Goal: Communication & Community: Answer question/provide support

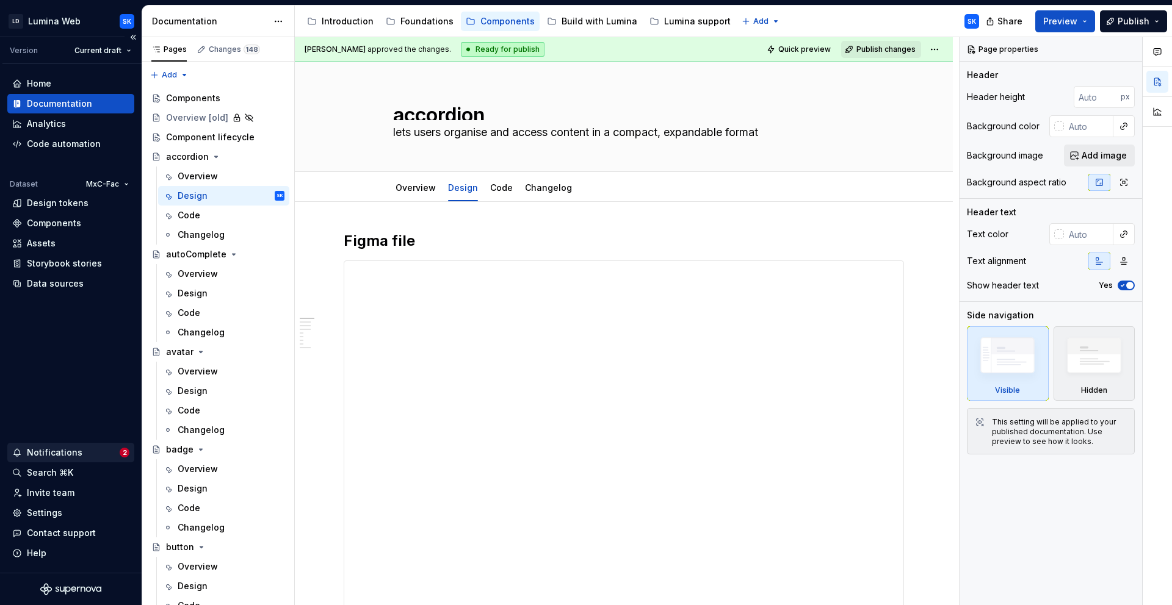
click at [64, 450] on div "Notifications" at bounding box center [55, 453] width 56 height 12
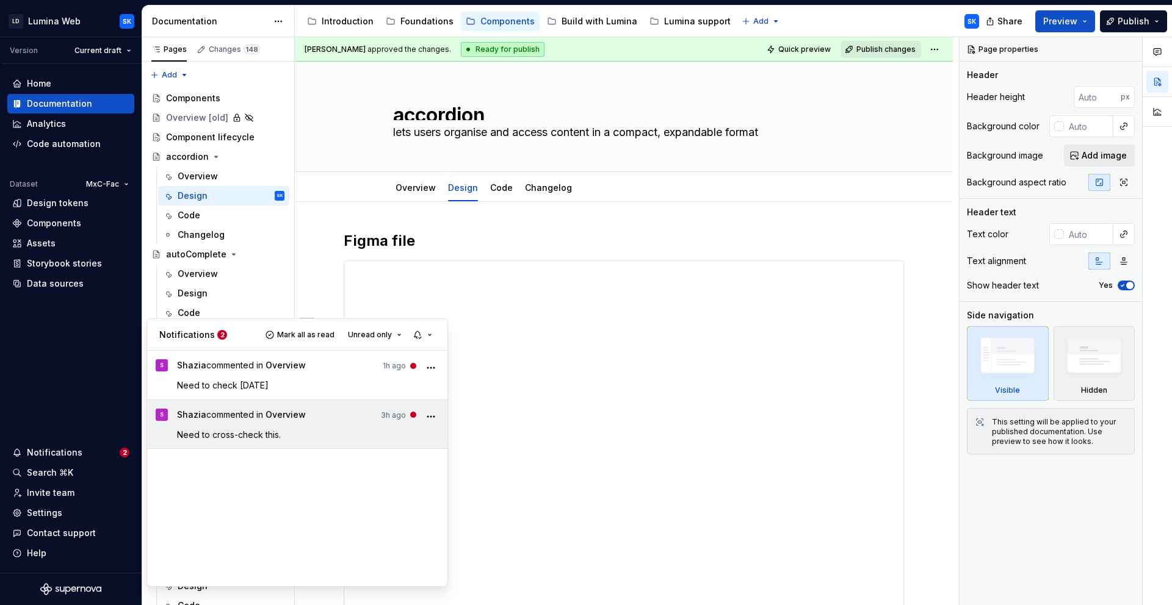
click at [309, 438] on p "Need to cross-check this." at bounding box center [308, 434] width 262 height 13
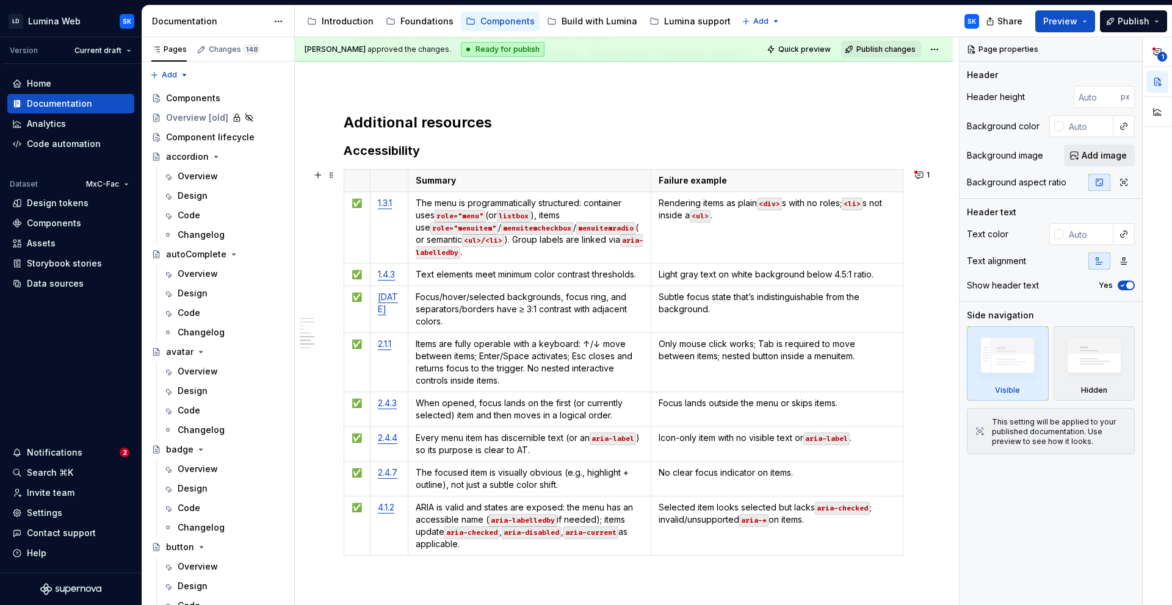
scroll to position [1981, 0]
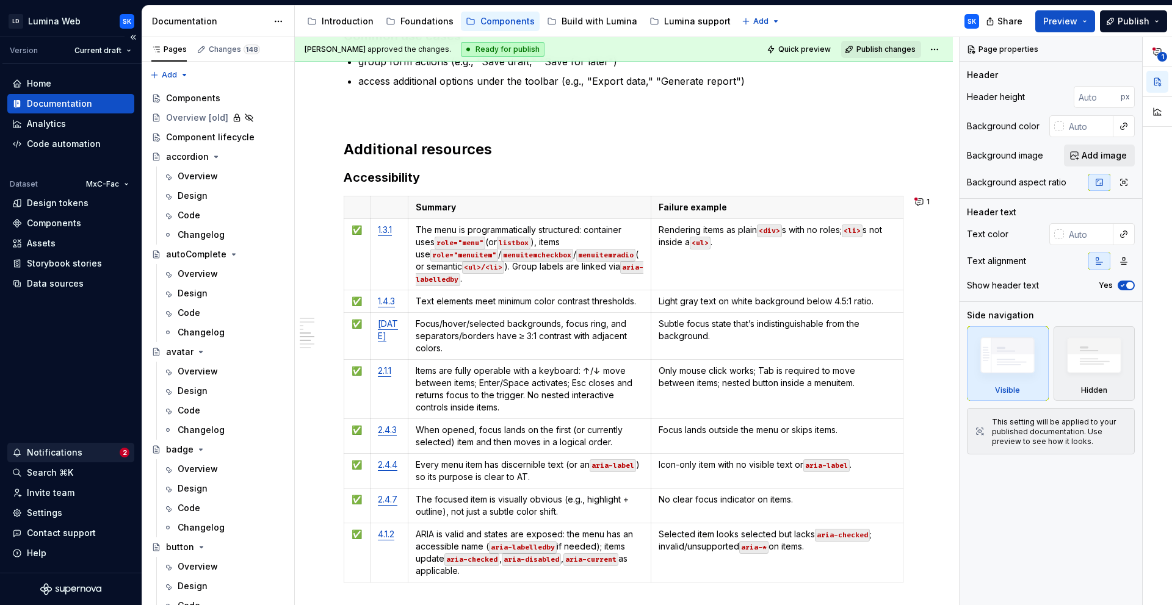
click at [77, 453] on div "Notifications" at bounding box center [55, 453] width 56 height 12
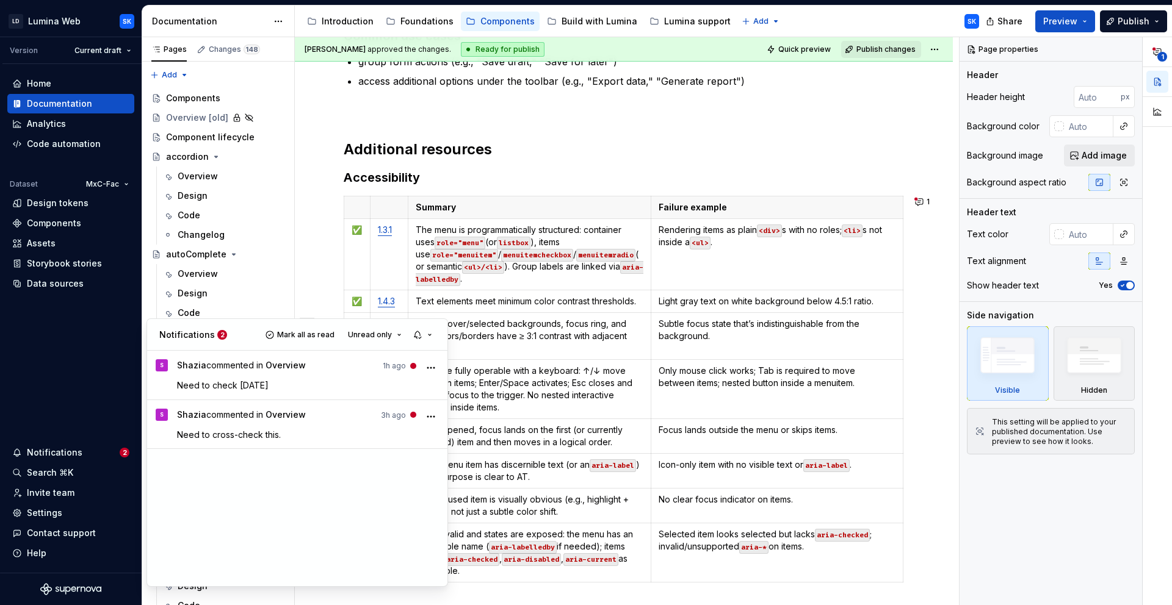
click at [596, 344] on html "LD Lumina Web SK Version Current draft Home Documentation Analytics Code automa…" at bounding box center [586, 302] width 1172 height 605
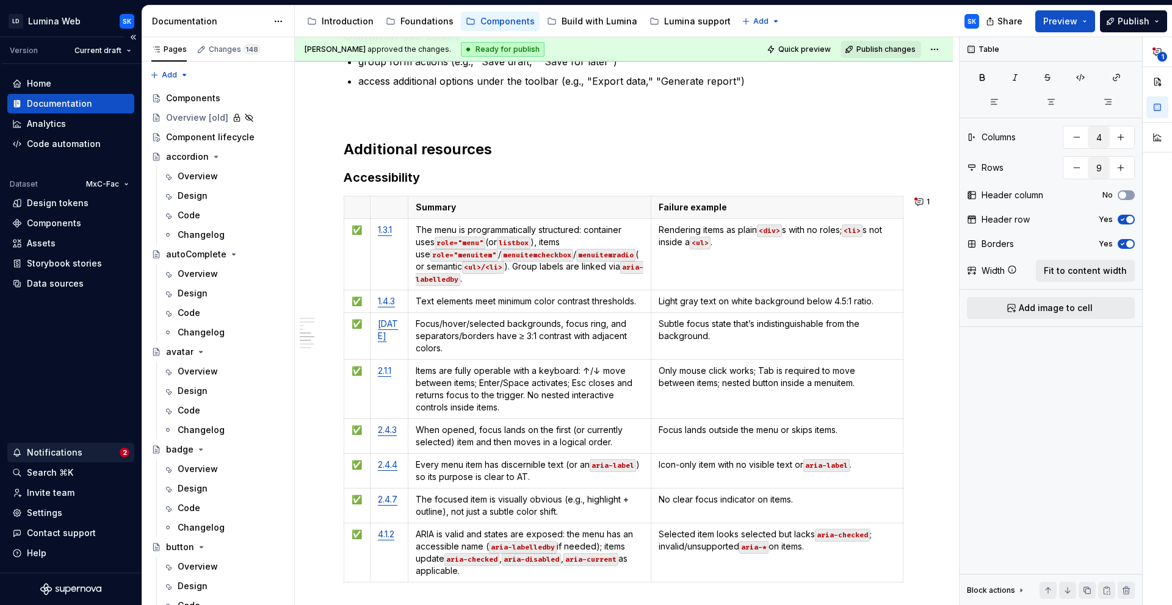
click at [78, 449] on div "Notifications" at bounding box center [55, 453] width 56 height 12
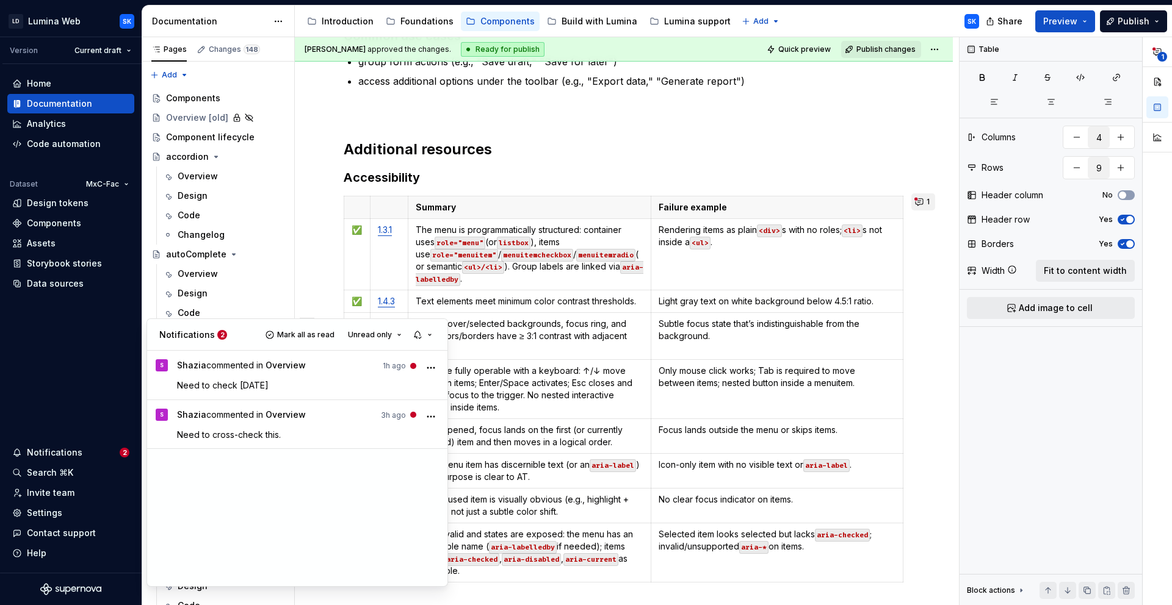
click at [926, 200] on html "LD Lumina Web SK Version Current draft Home Documentation Analytics Code automa…" at bounding box center [586, 302] width 1172 height 605
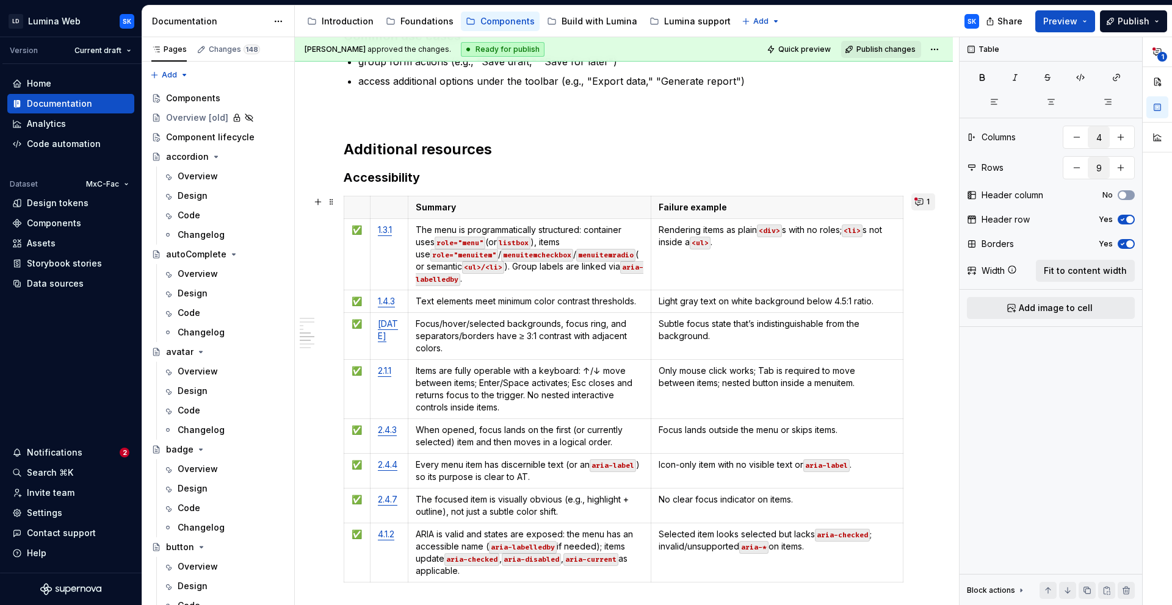
click at [922, 201] on button "1" at bounding box center [923, 201] width 24 height 17
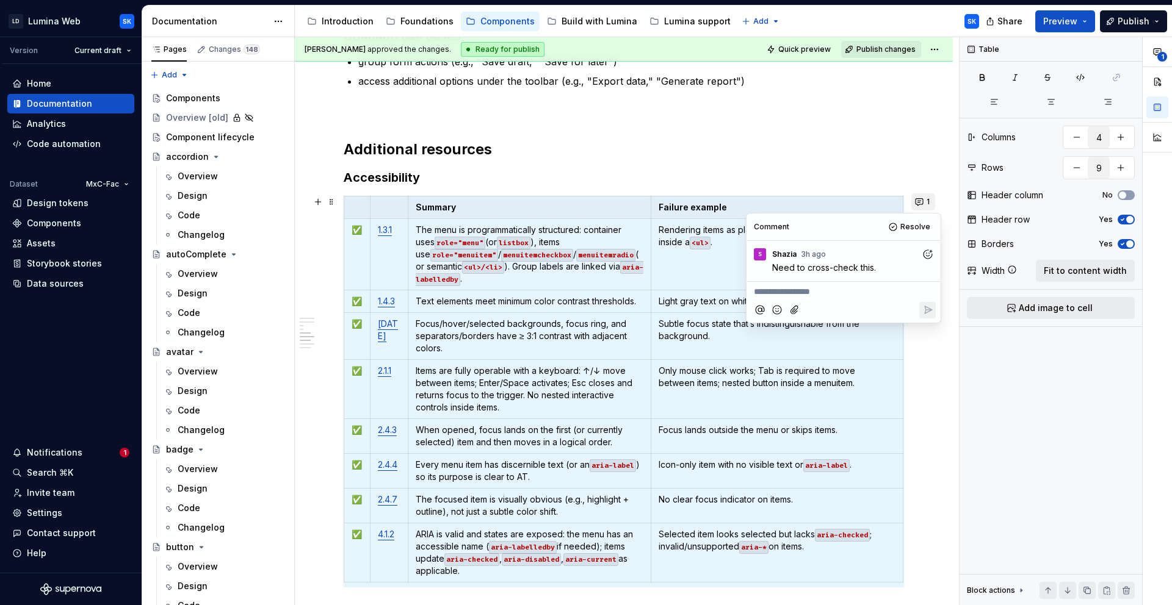
click at [922, 201] on button "1" at bounding box center [923, 201] width 24 height 17
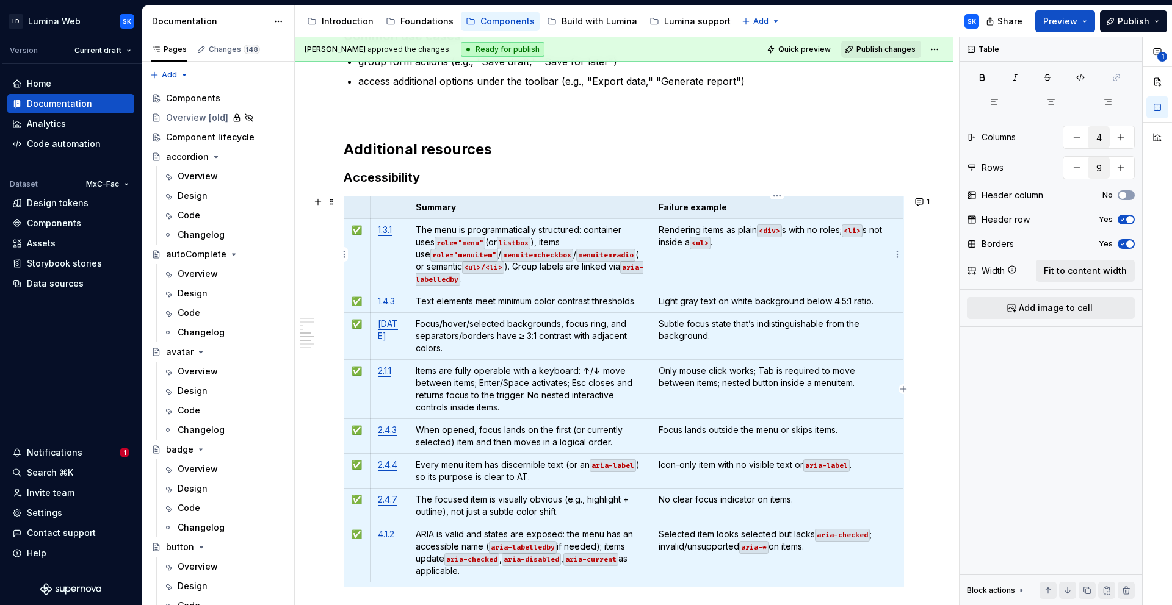
click at [724, 261] on td "Rendering items as plain <div> s with no roles; <li> s not inside a <ul> ." at bounding box center [777, 253] width 252 height 71
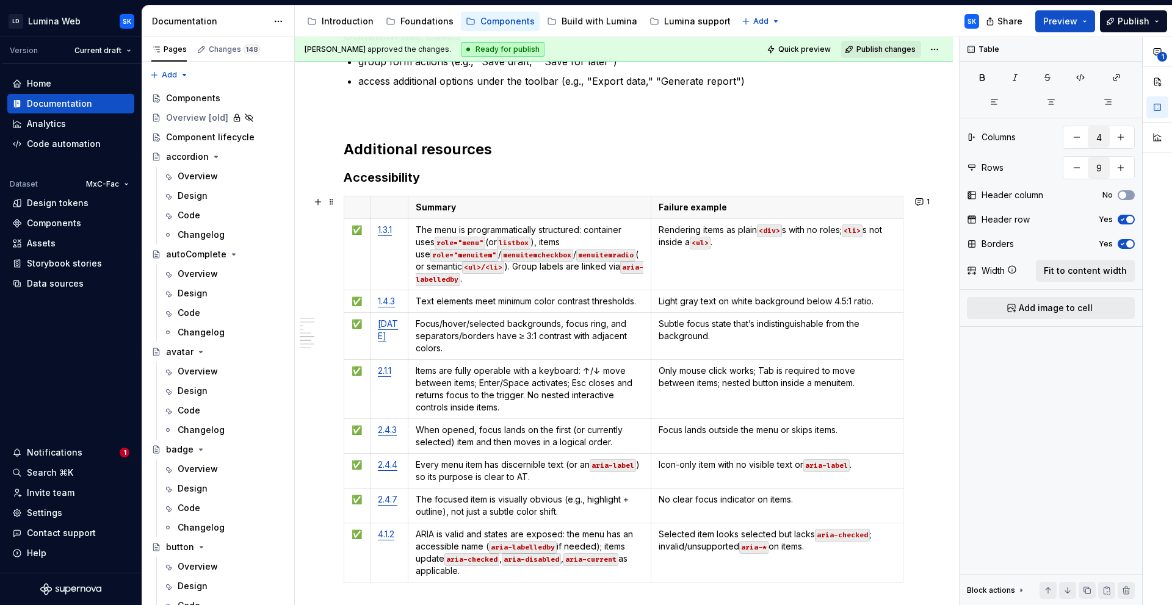
scroll to position [2015, 0]
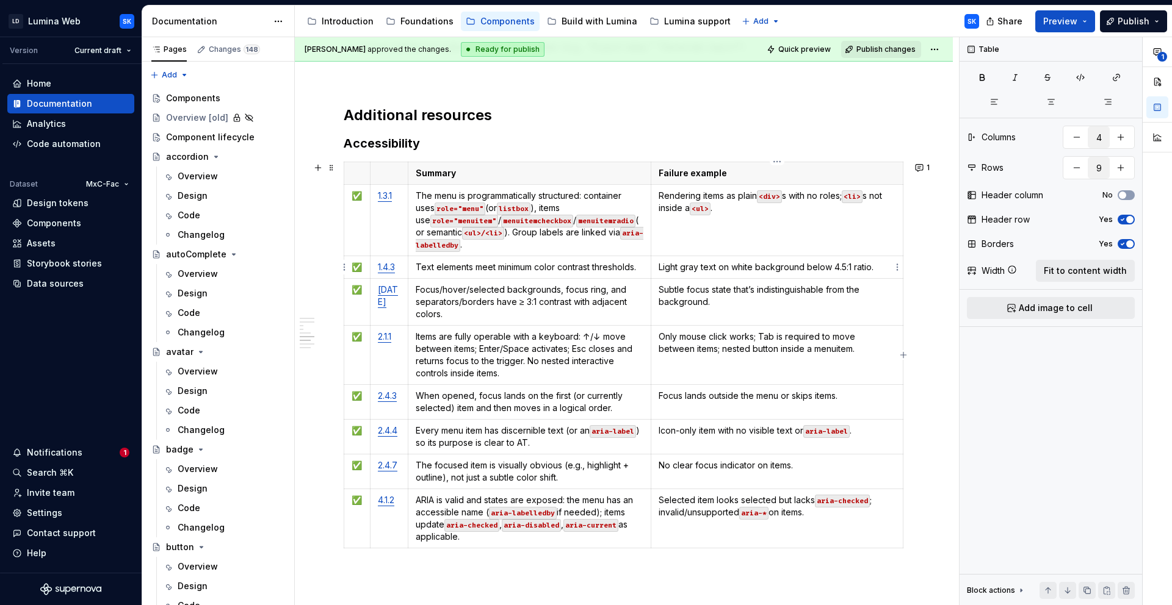
click at [682, 270] on p "Light gray text on white background below 4.5:1 ratio." at bounding box center [777, 267] width 237 height 12
type textarea "*"
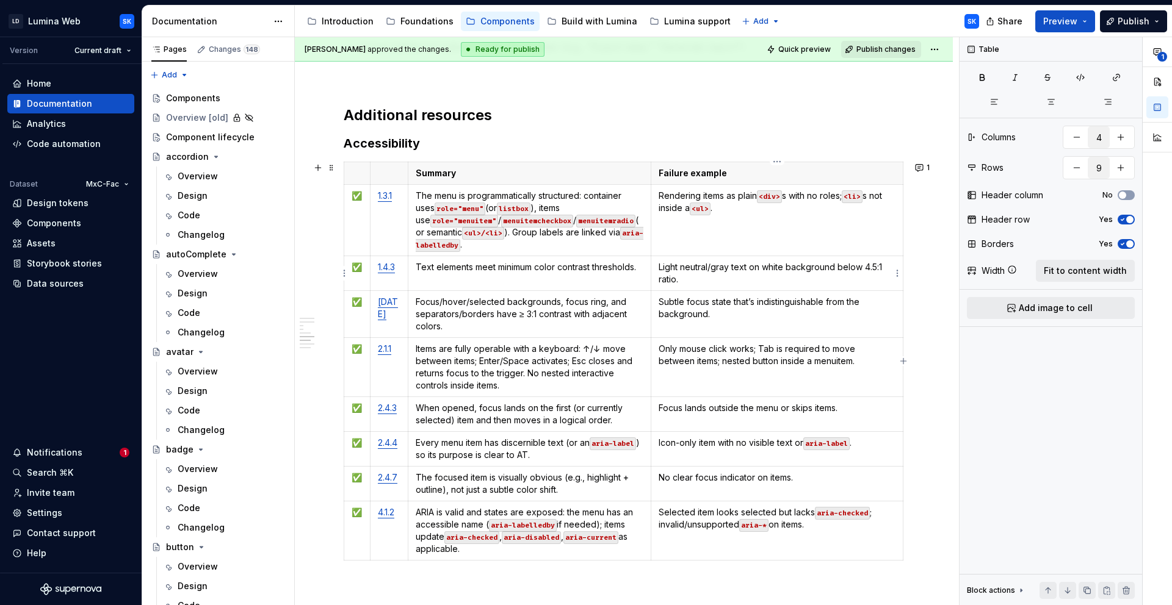
click at [724, 269] on p "Light neutral/gray text on white background below 4.5:1 ratio." at bounding box center [777, 273] width 237 height 24
click at [764, 286] on td "Light neutral color (50-400) text on white background below 4.5:1 ratio." at bounding box center [777, 273] width 252 height 35
click at [730, 267] on p "Light neutral color (50-400) text on white background below 4.5:1 ratio." at bounding box center [777, 273] width 237 height 24
click at [763, 265] on p "Light neutral colors (50-400) text on white background below 4.5:1 ratio." at bounding box center [777, 273] width 237 height 24
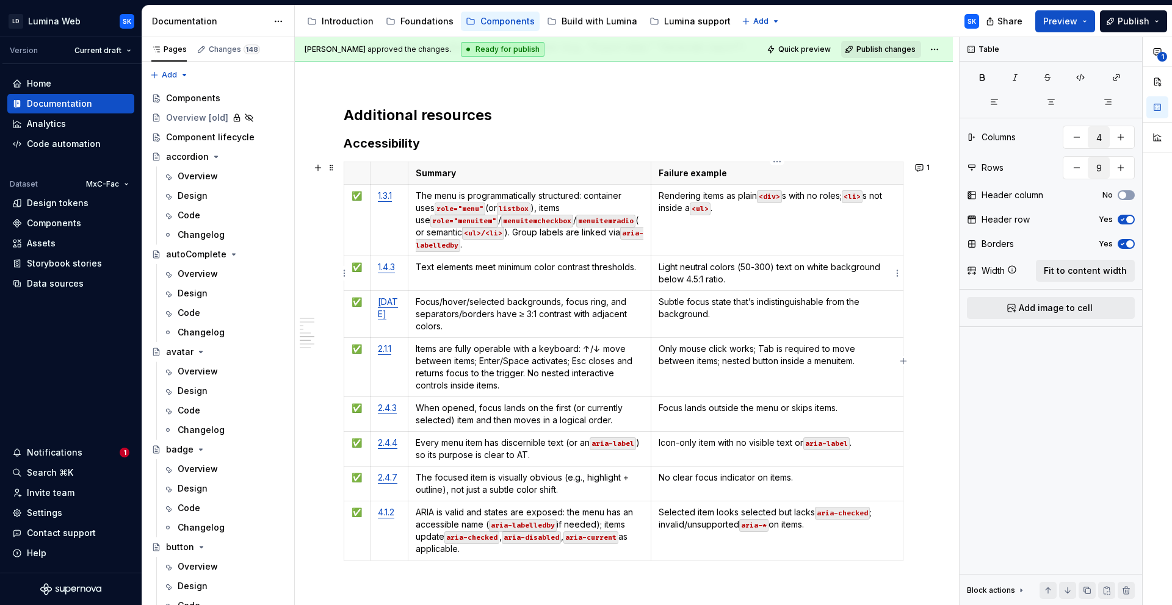
click at [775, 271] on p "Light neutral colors (50-300) text on white background below 4.5:1 ratio." at bounding box center [777, 273] width 237 height 24
click at [770, 275] on p "Light neutral colors (50-300) text on white background below 4.5:1 ratio." at bounding box center [777, 273] width 237 height 24
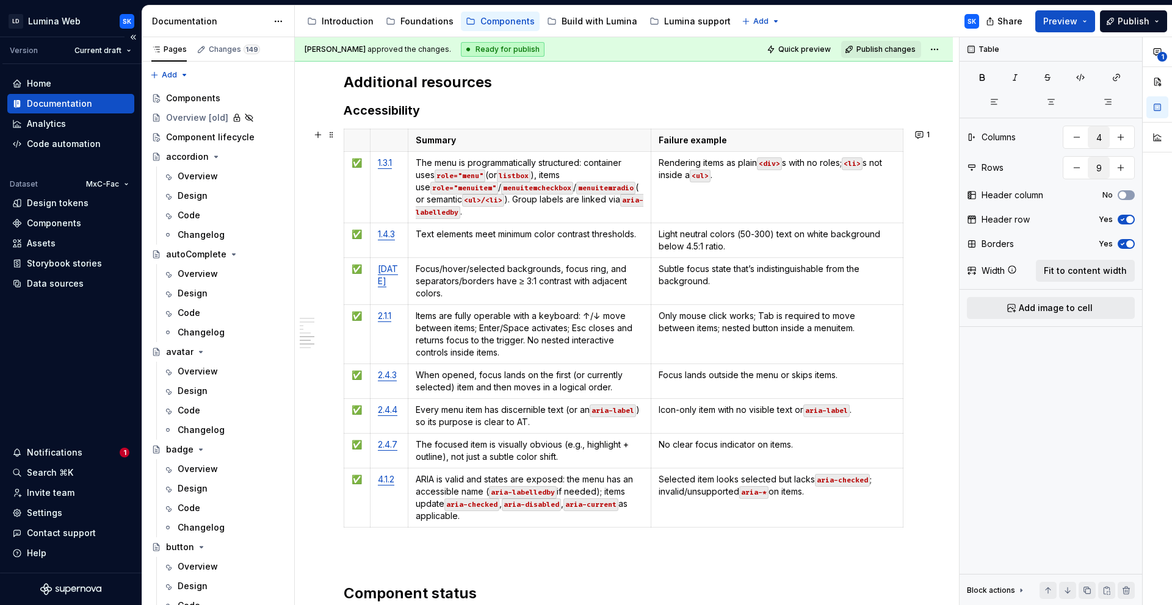
scroll to position [2049, 0]
click at [661, 266] on p "Subtle focus state that’s indistinguishable from the background." at bounding box center [777, 273] width 237 height 24
click at [828, 280] on p "No focus state or subtle focus state that’s indistinguishable from the backgrou…" at bounding box center [777, 273] width 237 height 24
click at [601, 313] on p "Items are fully operable with a keyboard: ↑/↓ move between items; Enter/Space a…" at bounding box center [530, 332] width 228 height 49
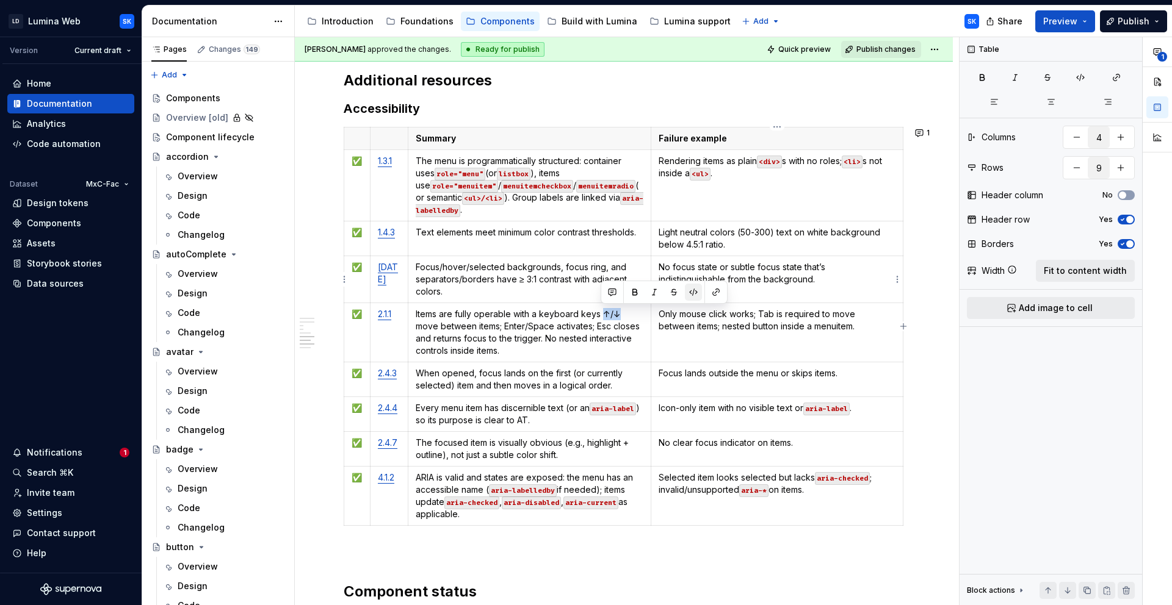
click at [692, 291] on button "button" at bounding box center [693, 292] width 17 height 17
click at [618, 330] on p "Items are fully operable with a keyboard keys ↑/↓ move between items; Enter/Spa…" at bounding box center [530, 332] width 228 height 49
click at [607, 316] on code "↑/↓" at bounding box center [609, 315] width 16 height 13
click at [624, 317] on p "Items are fully operable with a keyboard keys ↑ move between items; Enter/Space…" at bounding box center [530, 332] width 228 height 49
click at [610, 316] on p "Items are fully operable with a keyboard keys ↑ move between items; Enter/Space…" at bounding box center [530, 332] width 228 height 49
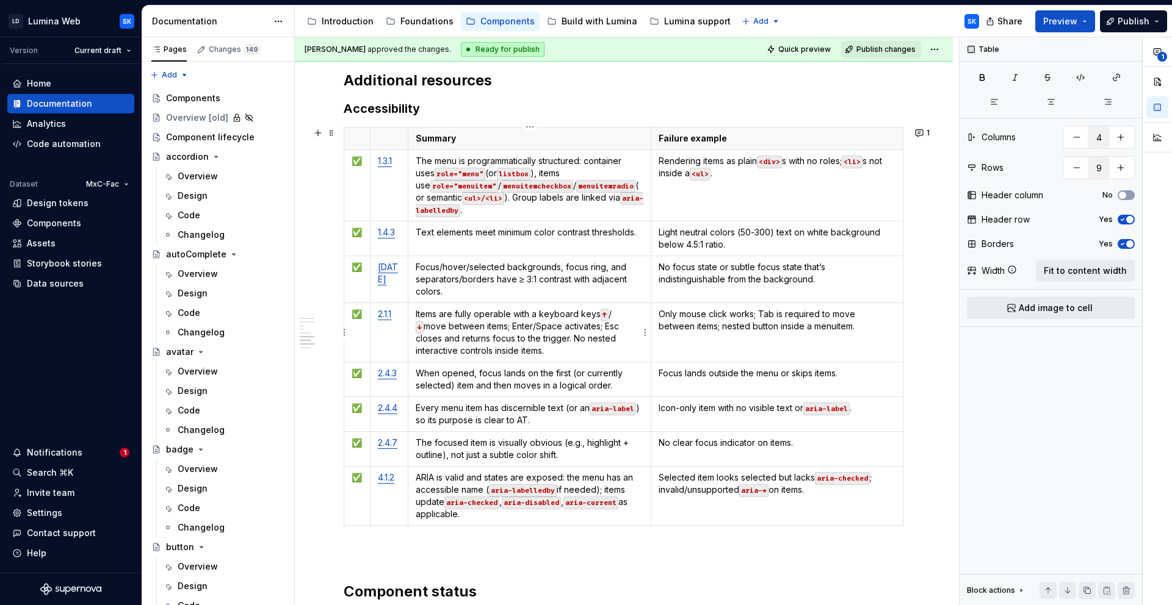
click at [522, 352] on p "Items are fully operable with a keyboard keys ↑ / ↓ move between items; Enter/S…" at bounding box center [530, 332] width 228 height 49
click at [759, 314] on p "Only mouse click works; Tab is required to move between items; nested button in…" at bounding box center [777, 320] width 237 height 24
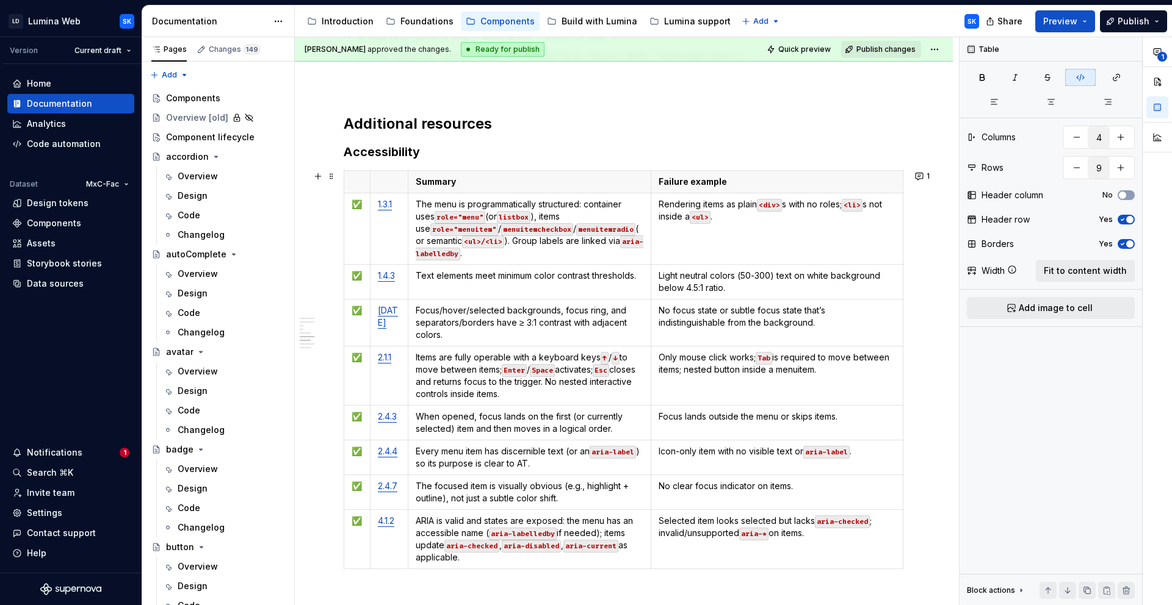
scroll to position [2007, 0]
click at [366, 356] on td "✅" at bounding box center [357, 374] width 26 height 59
click at [359, 358] on p "✅" at bounding box center [357, 356] width 11 height 12
click at [727, 379] on td "Only mouse click works; Tab is required to move between items; nested button in…" at bounding box center [777, 374] width 252 height 59
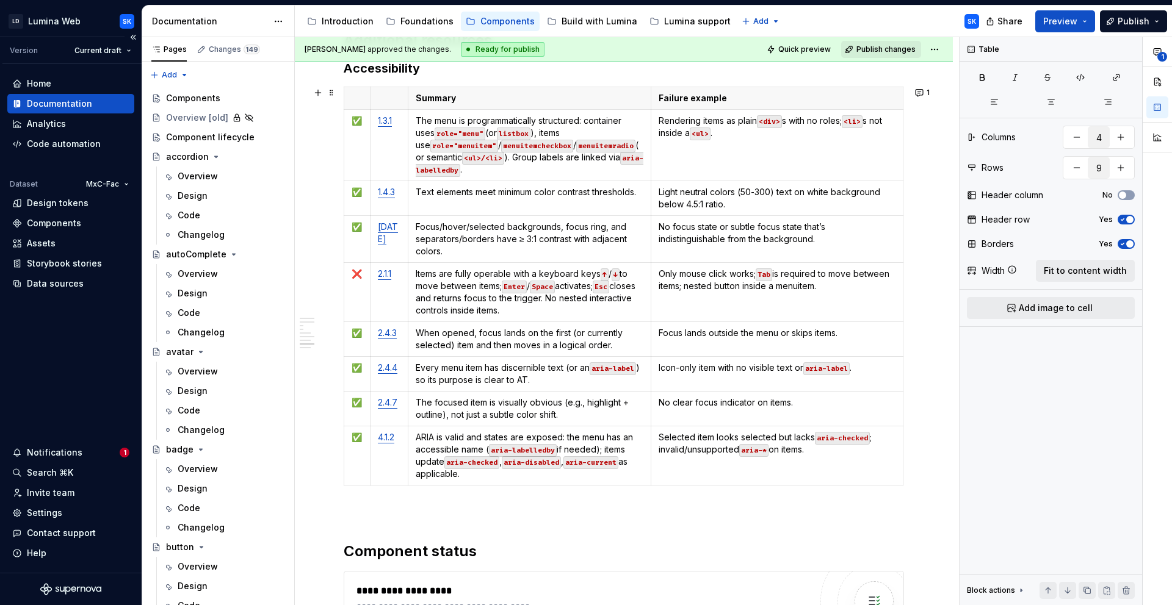
scroll to position [2054, 0]
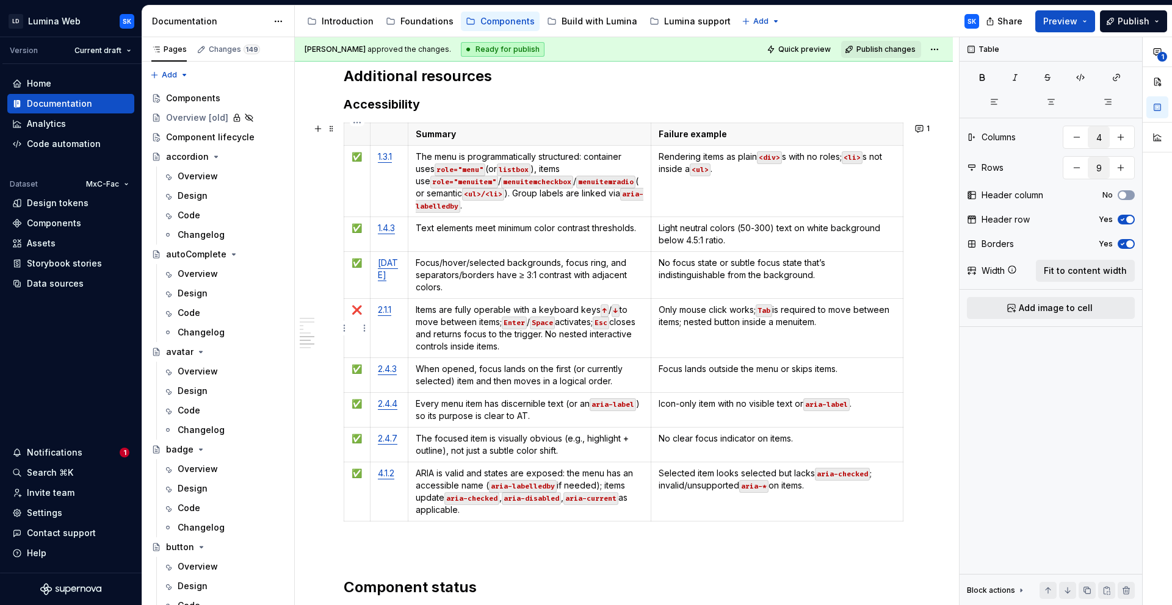
click at [363, 309] on td "❌" at bounding box center [357, 327] width 26 height 59
click at [594, 374] on p "When opened, focus lands on the first (or currently selected) item and then mov…" at bounding box center [530, 375] width 228 height 24
click at [625, 381] on p "When opened, focus lands on the first (or currently selected) item and then mov…" at bounding box center [530, 375] width 228 height 24
click at [837, 369] on p "Focus lands outside the menu or skips items." at bounding box center [777, 369] width 237 height 12
click at [356, 374] on p "✅" at bounding box center [357, 369] width 11 height 12
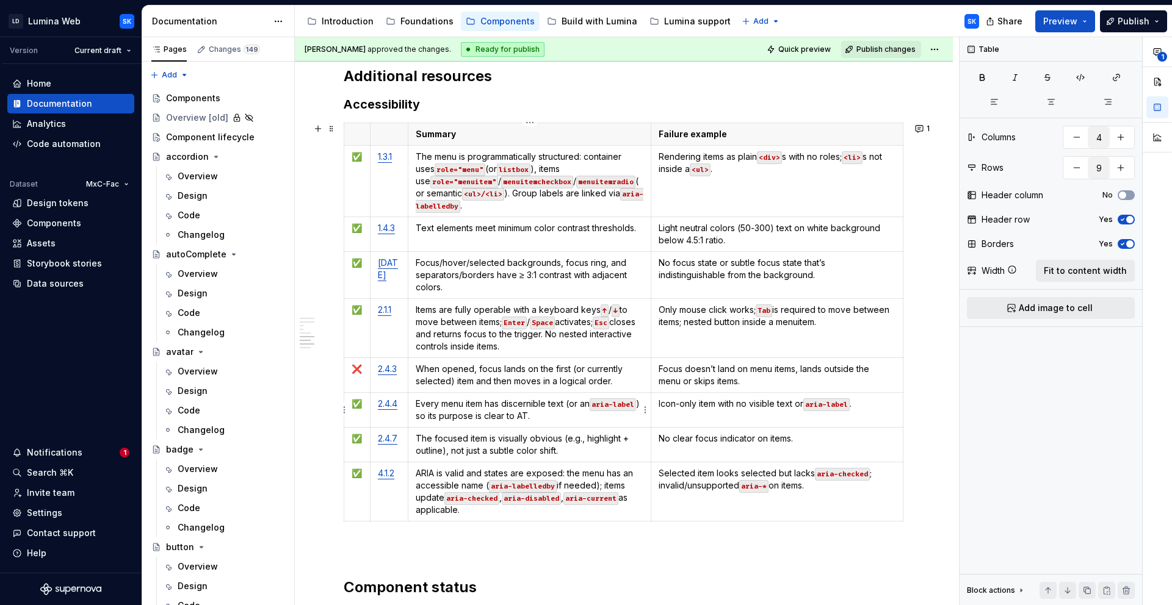
click at [582, 417] on p "Every menu item has discernible text (or an aria-label ) so its purpose is clea…" at bounding box center [530, 410] width 228 height 24
click at [817, 455] on td "No clear focus indicator on items." at bounding box center [777, 444] width 252 height 35
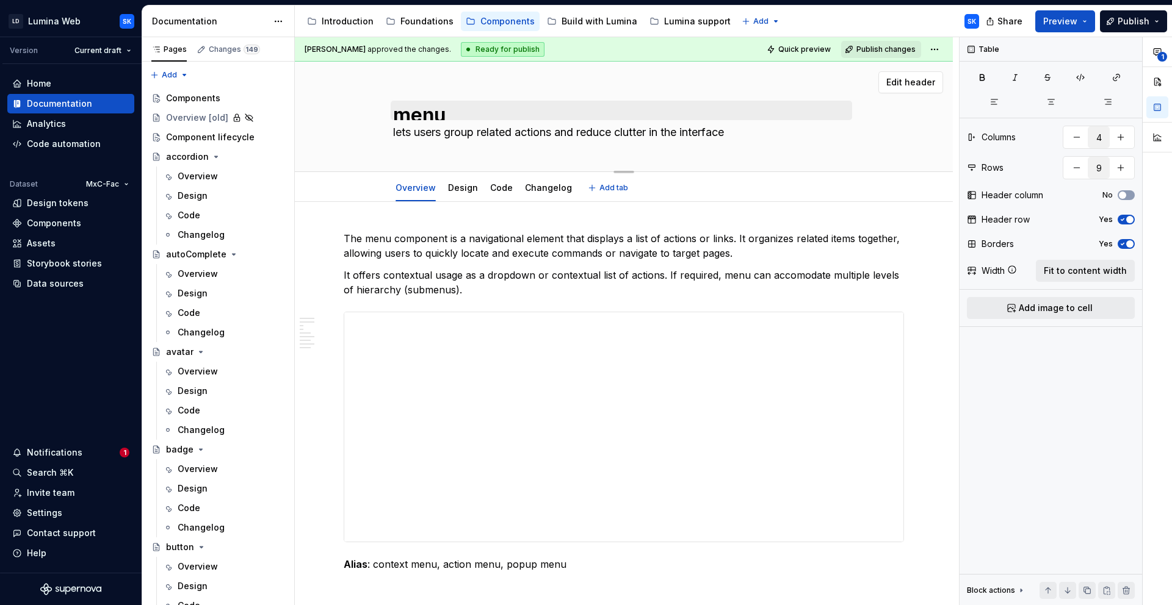
scroll to position [7, 0]
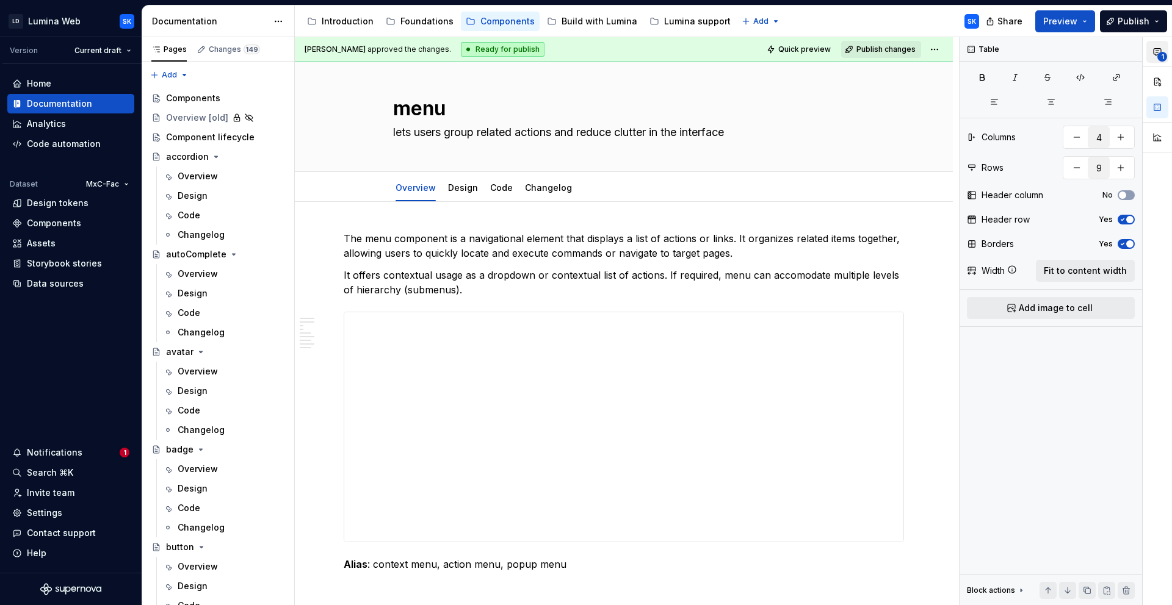
click at [1162, 45] on button "1" at bounding box center [1157, 52] width 22 height 22
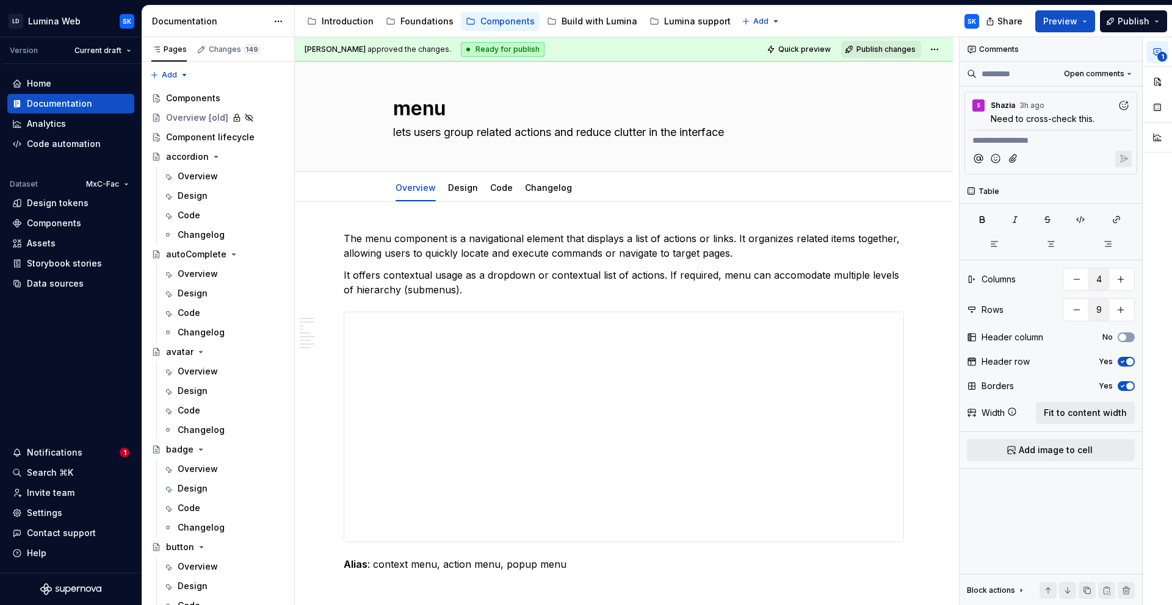
type textarea "*"
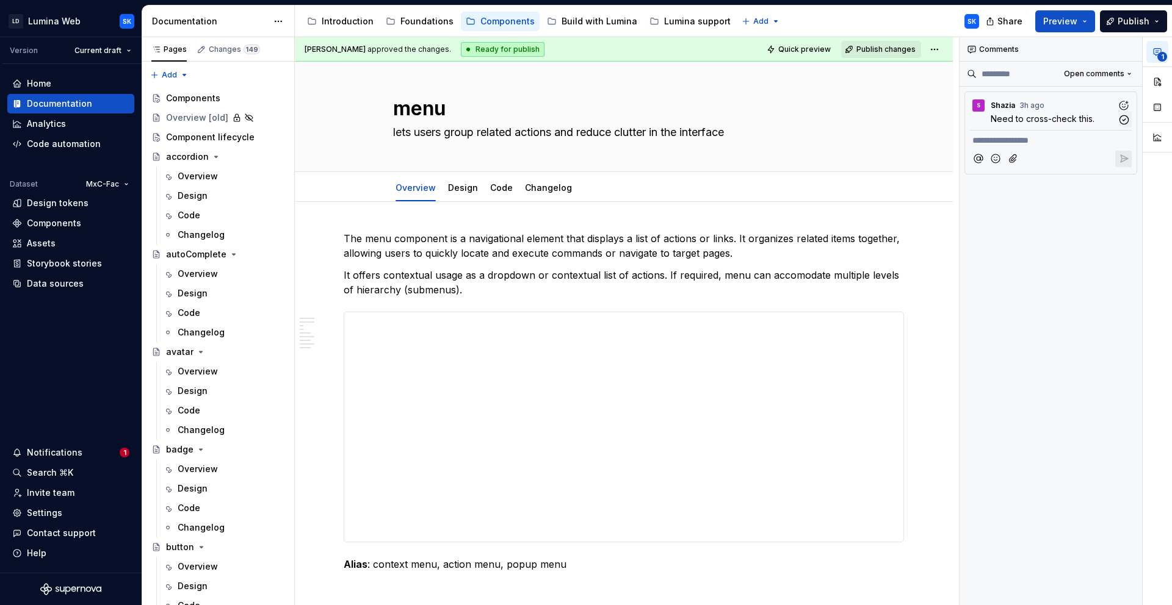
click at [1128, 107] on div "S Shazia 3h ago Need to cross-check this. S" at bounding box center [1051, 109] width 172 height 34
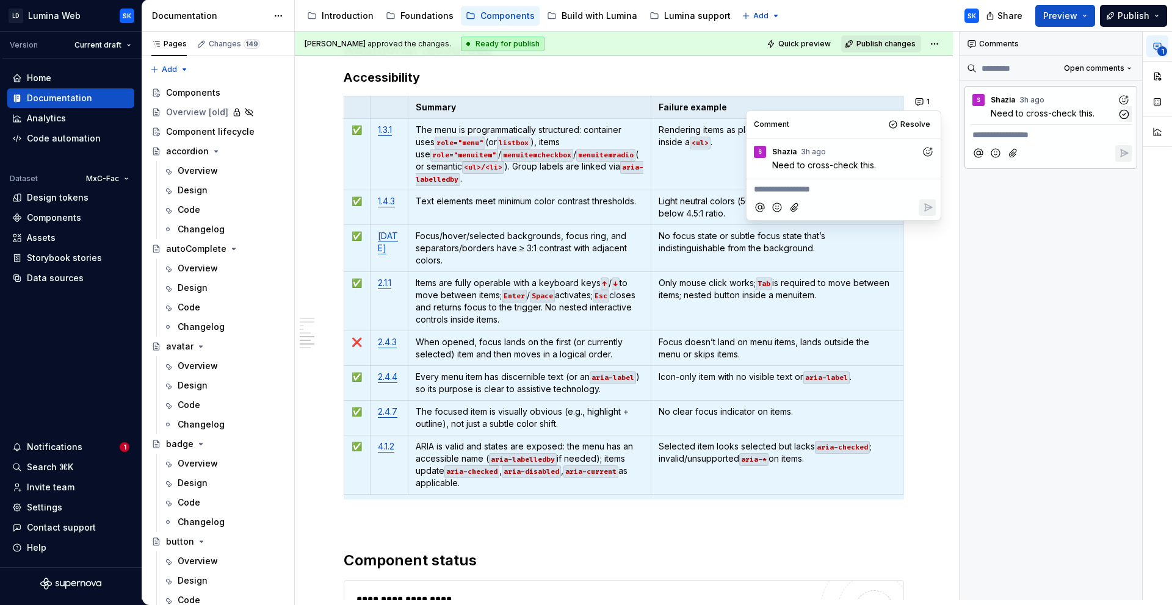
scroll to position [2078, 0]
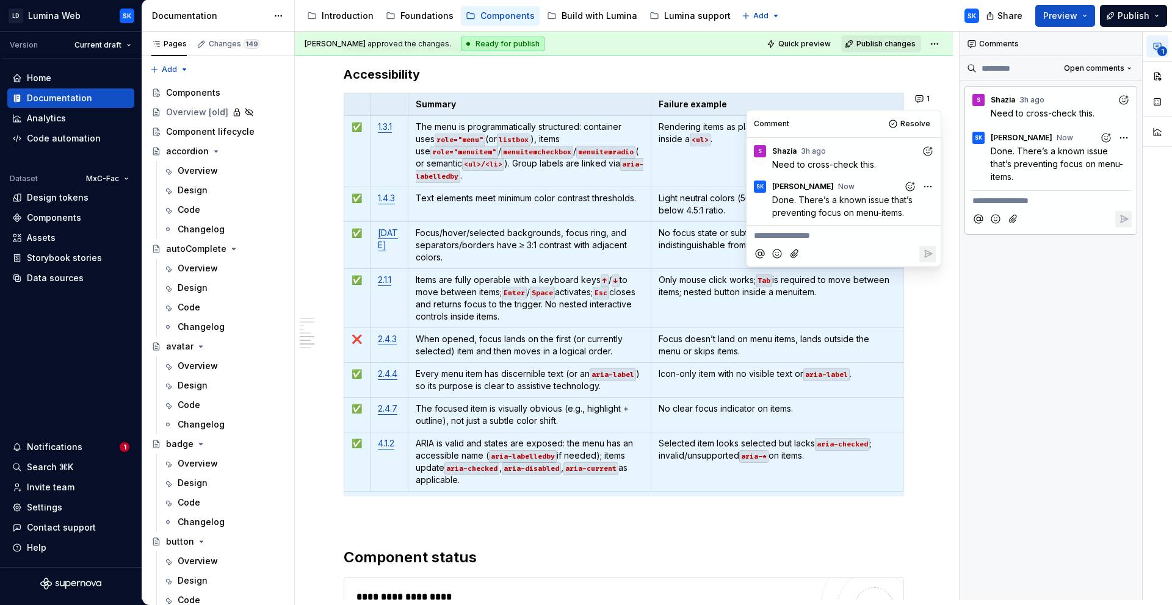
click at [913, 126] on span "Resolve" at bounding box center [915, 124] width 30 height 10
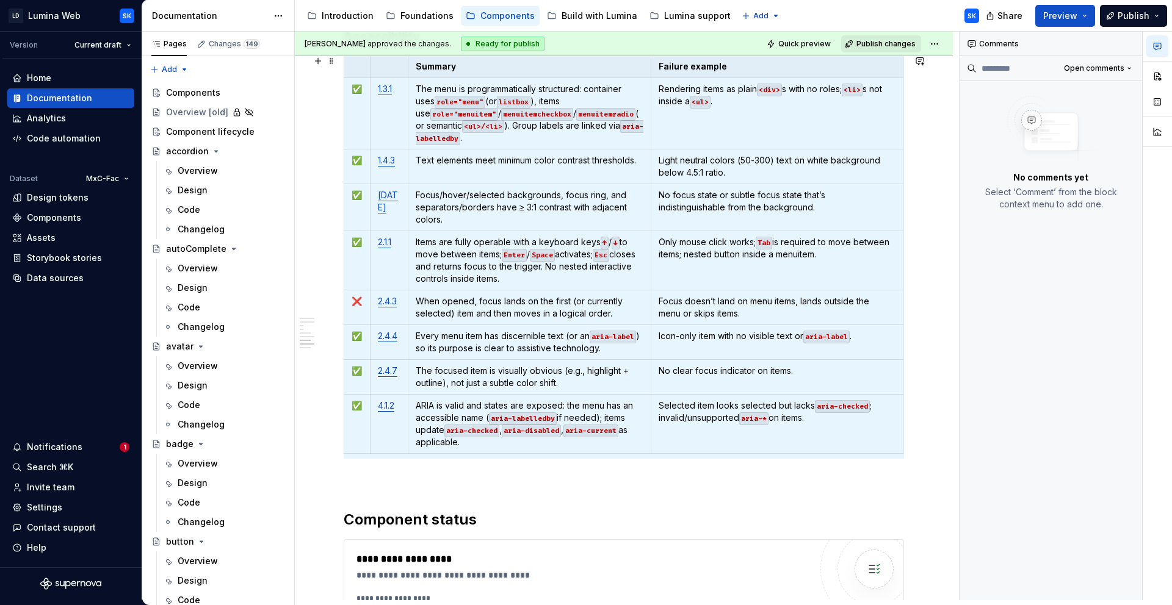
scroll to position [5, 0]
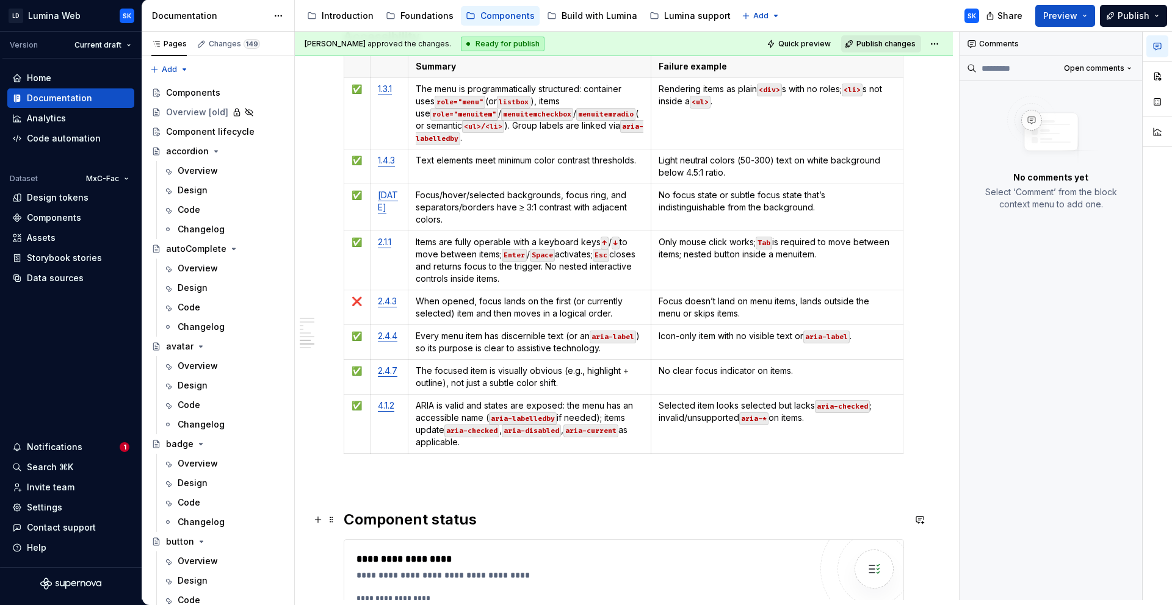
click at [483, 519] on h2 "Component status" at bounding box center [624, 520] width 560 height 20
click at [359, 482] on p at bounding box center [624, 481] width 560 height 15
click at [486, 519] on h2 "Component status" at bounding box center [624, 520] width 560 height 20
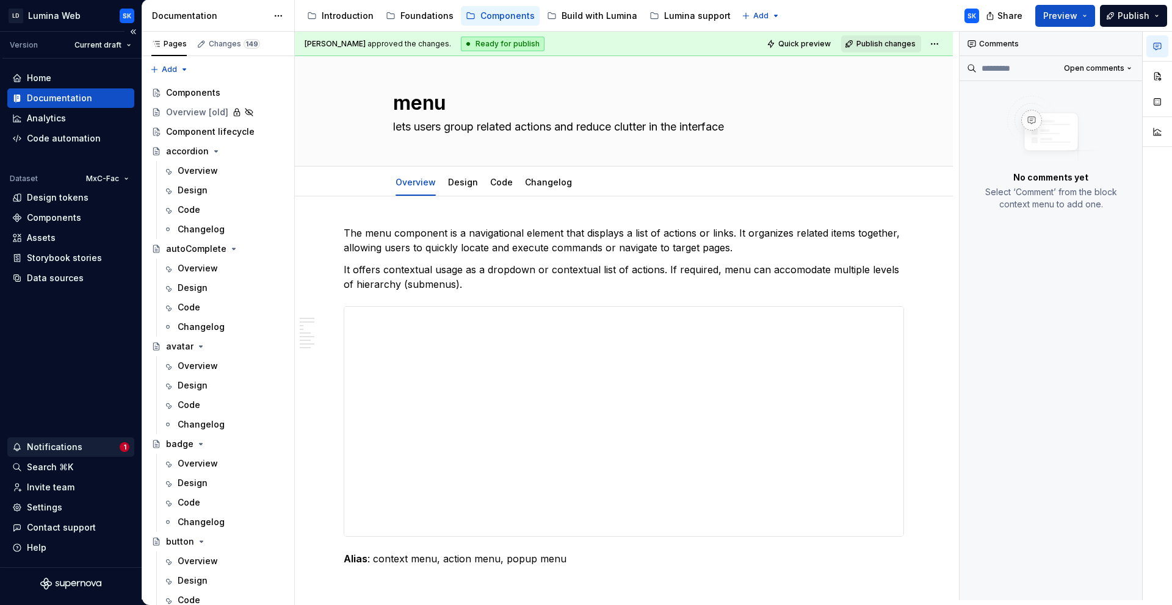
click at [82, 452] on div "Notifications" at bounding box center [65, 447] width 107 height 12
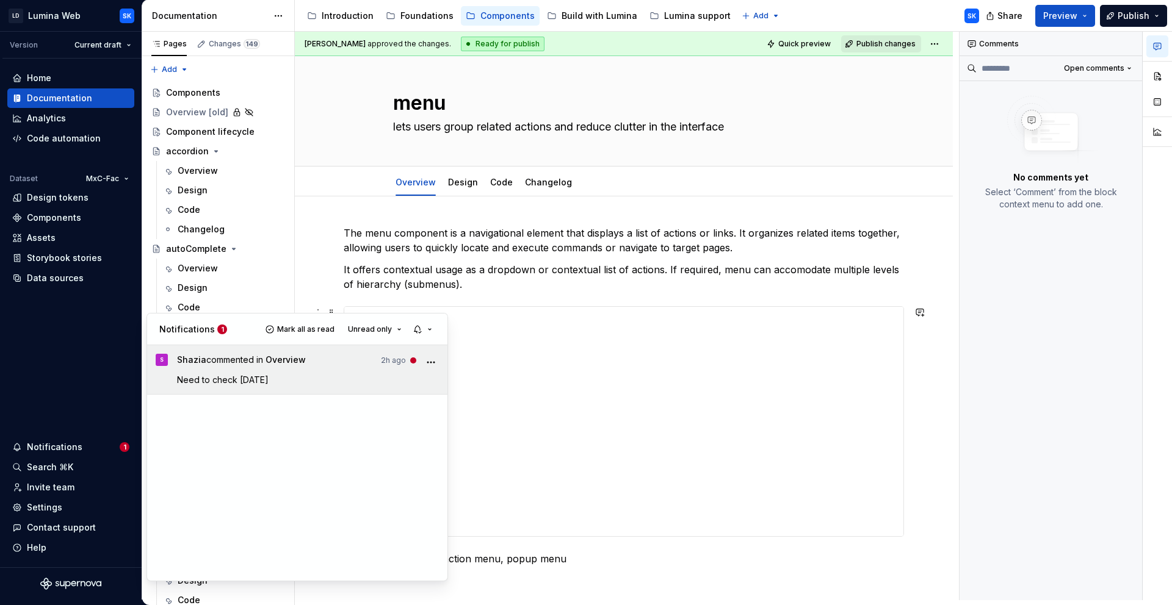
click at [349, 370] on div "[PERSON_NAME] commented in Overview 2h ago Need to check [DATE]" at bounding box center [308, 370] width 262 height 32
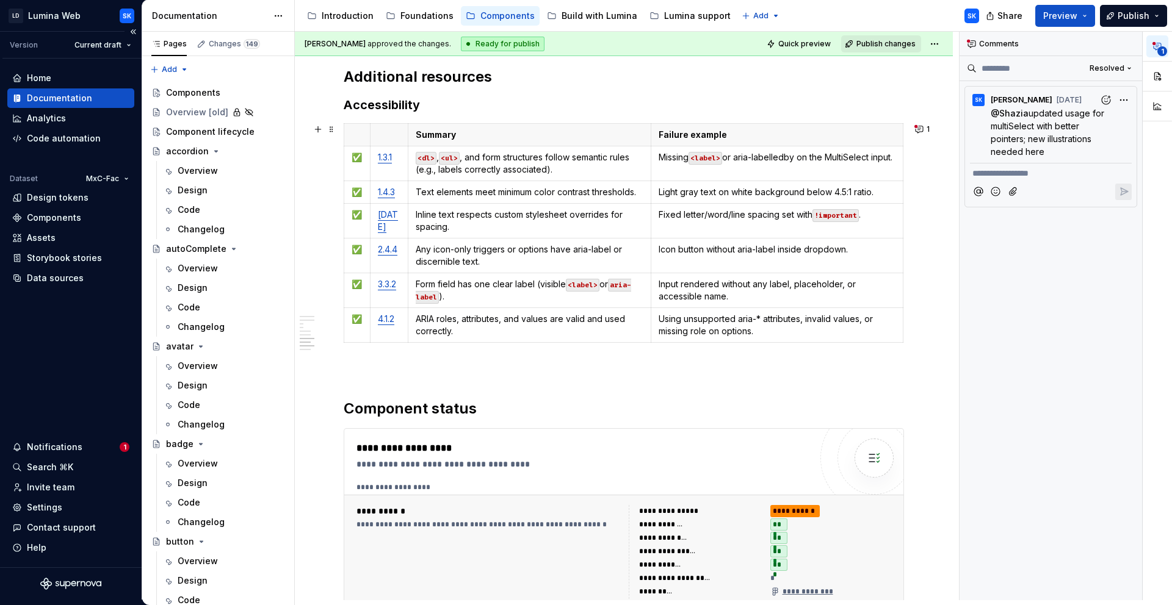
scroll to position [2800, 0]
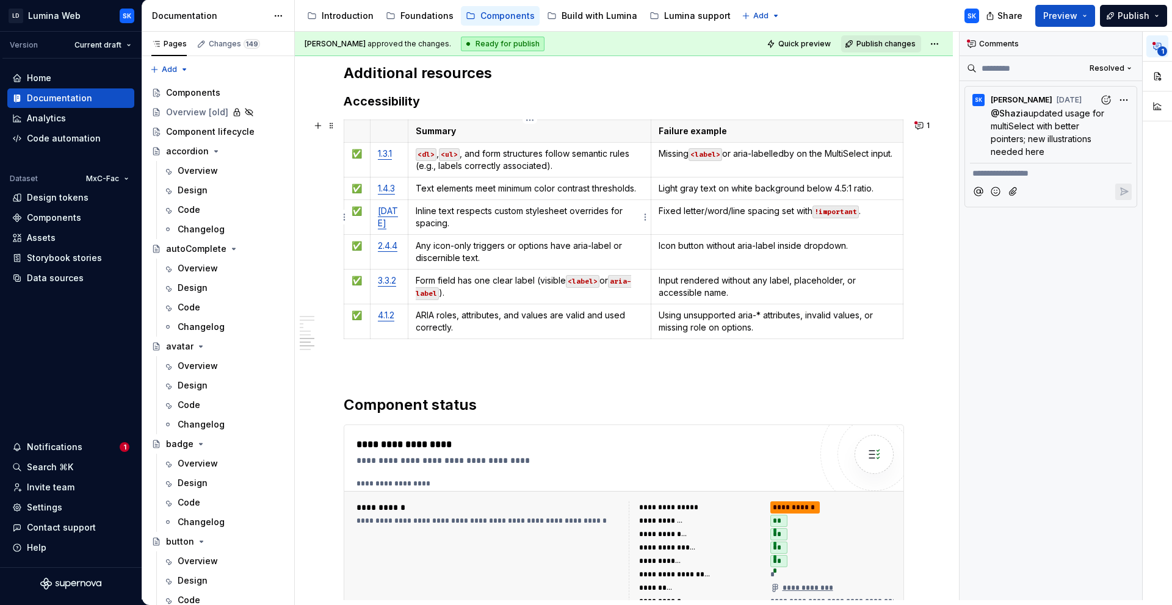
type textarea "*"
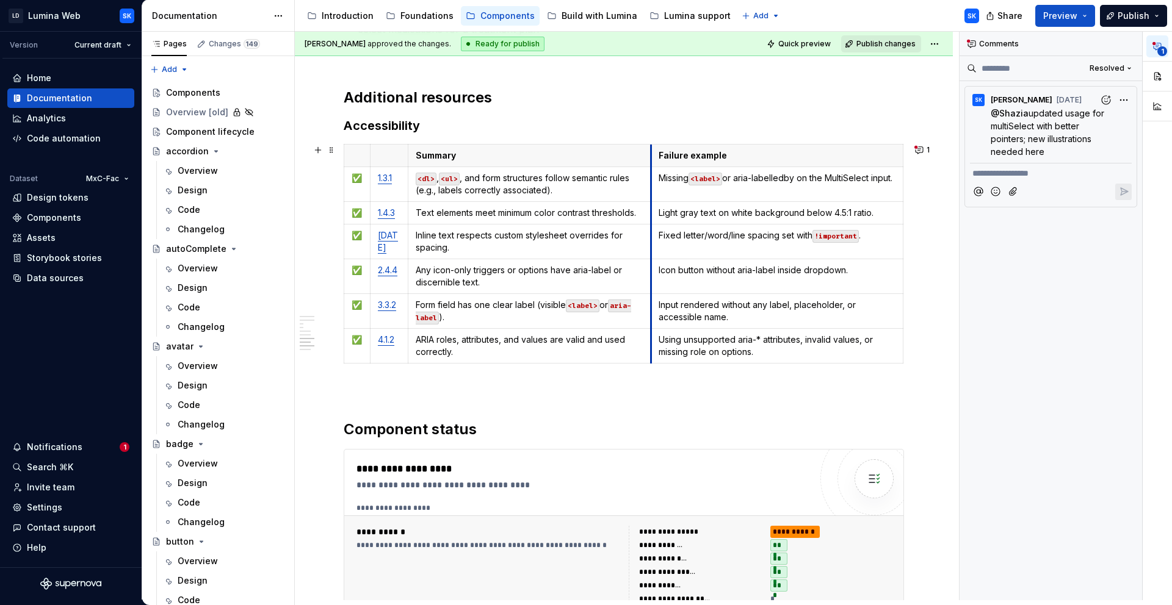
scroll to position [2739, 0]
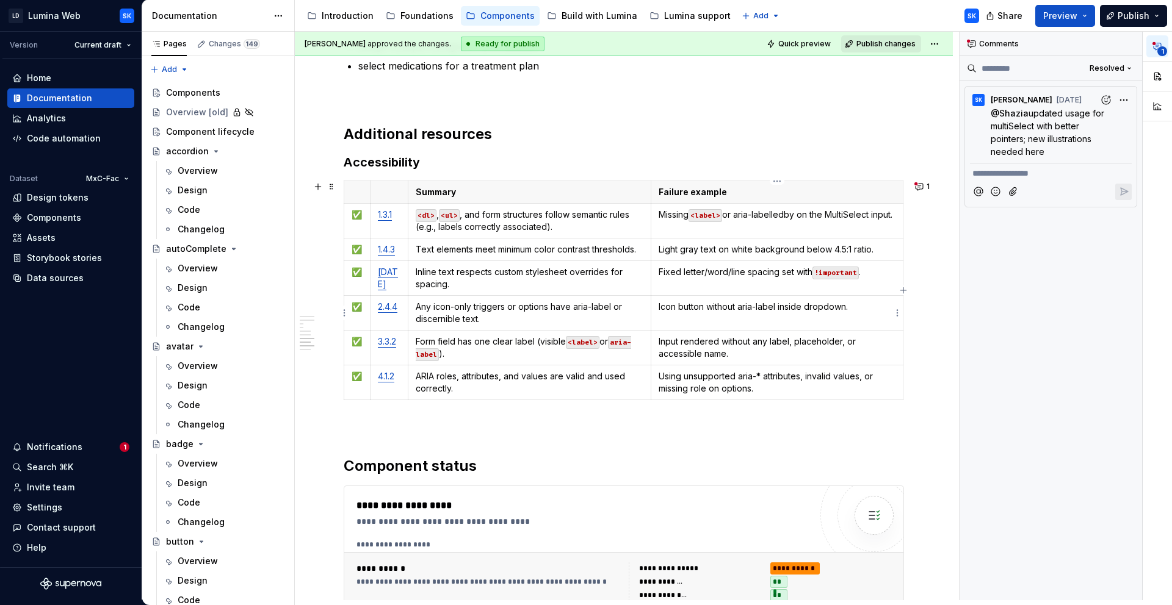
click at [741, 307] on p "Icon button without aria-label inside dropdown." at bounding box center [777, 307] width 237 height 12
click at [779, 307] on p "Icon button without `aria-label inside dropdown." at bounding box center [777, 307] width 237 height 12
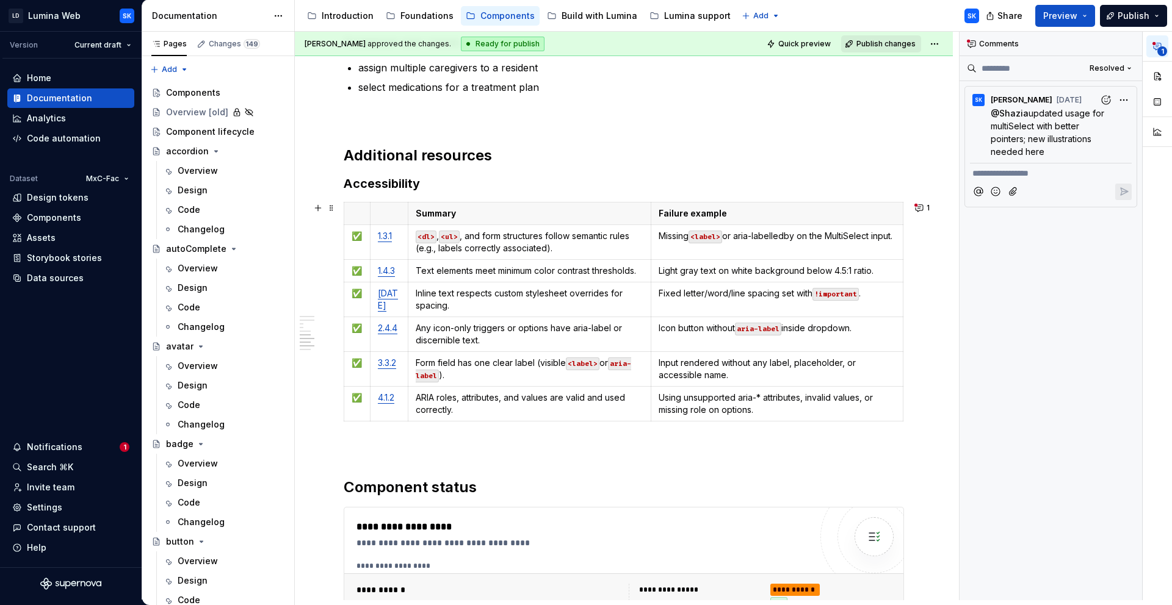
scroll to position [2760, 0]
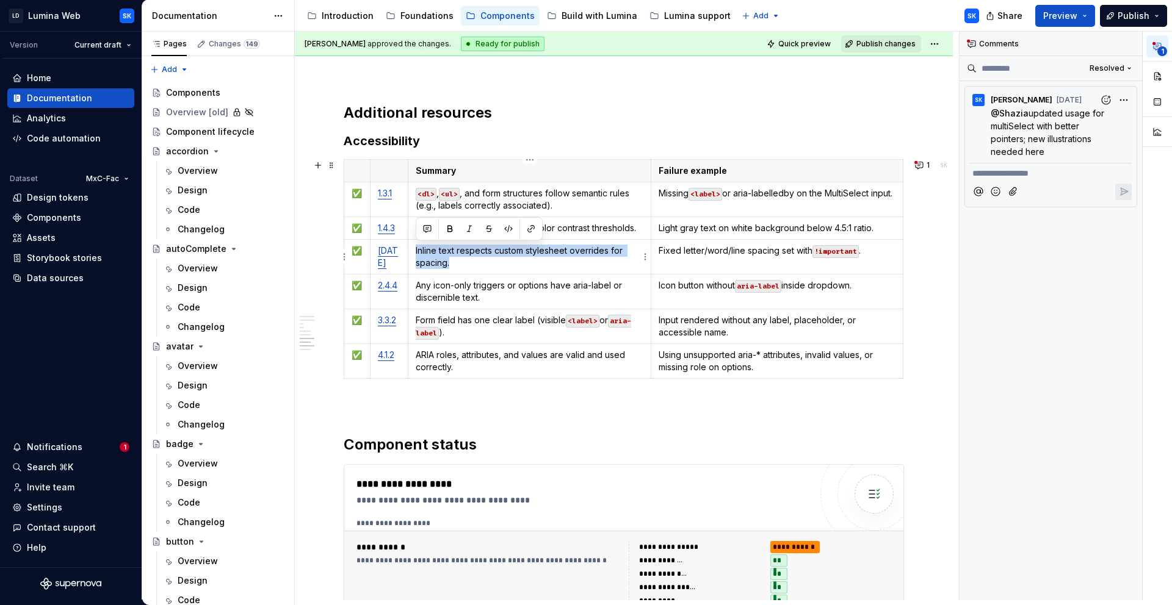
drag, startPoint x: 457, startPoint y: 265, endPoint x: 415, endPoint y: 250, distance: 44.2
click at [416, 250] on p "Inline text respects custom stylesheet overrides for spacing." at bounding box center [530, 257] width 228 height 24
click at [471, 264] on p "Inline text respects custom stylesheet overrides for spacing." at bounding box center [530, 257] width 228 height 24
drag, startPoint x: 457, startPoint y: 265, endPoint x: 415, endPoint y: 250, distance: 44.8
click at [416, 250] on p "Inline text respects custom stylesheet overrides for spacing." at bounding box center [530, 257] width 228 height 24
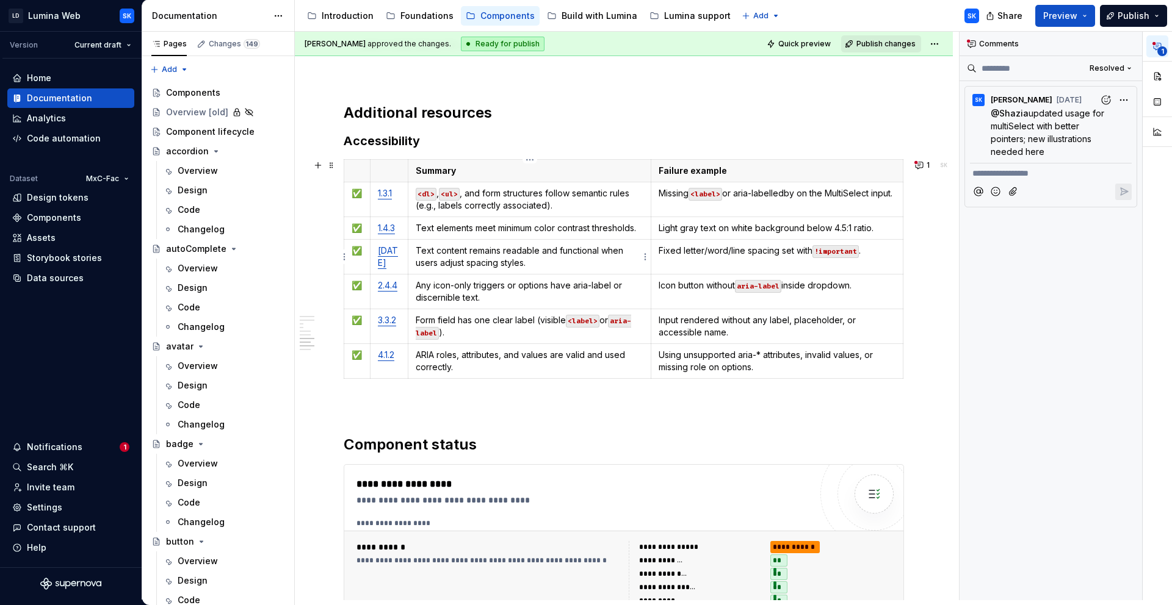
click at [533, 270] on td "Text content remains readable and functional when users adjust spacing styles." at bounding box center [530, 257] width 244 height 35
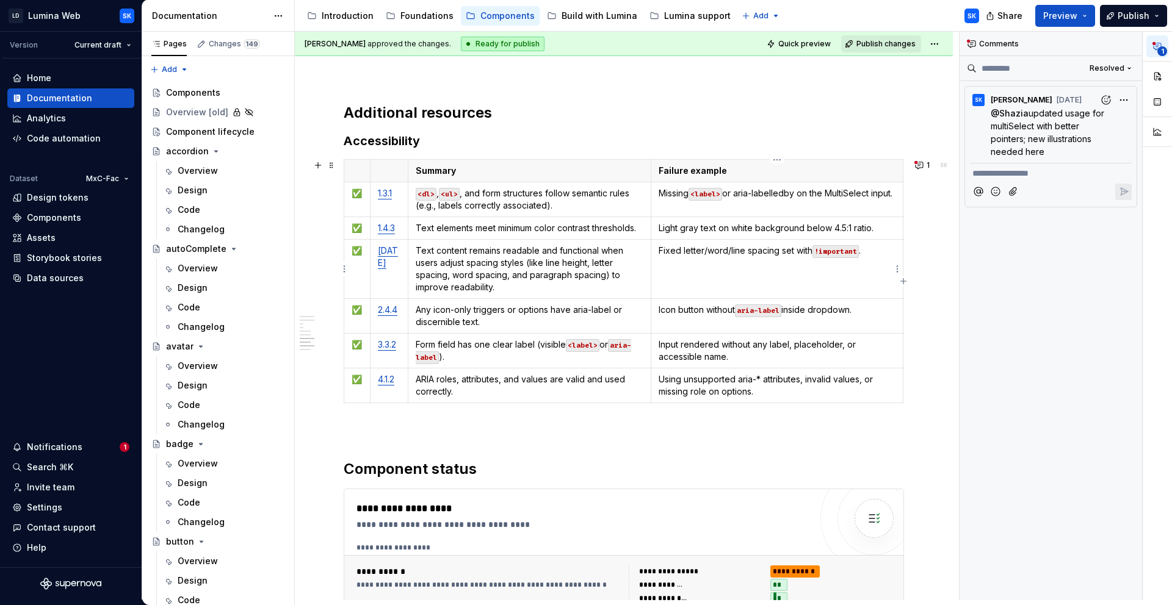
click at [875, 254] on p "Fixed letter/word/line spacing set with !important ." at bounding box center [777, 251] width 237 height 12
type textarea "*"
click at [851, 278] on td "Fixed letter/word/line spacing set with !important . Fixed spacing values that …" at bounding box center [777, 269] width 252 height 59
click at [926, 164] on button "1" at bounding box center [923, 165] width 24 height 17
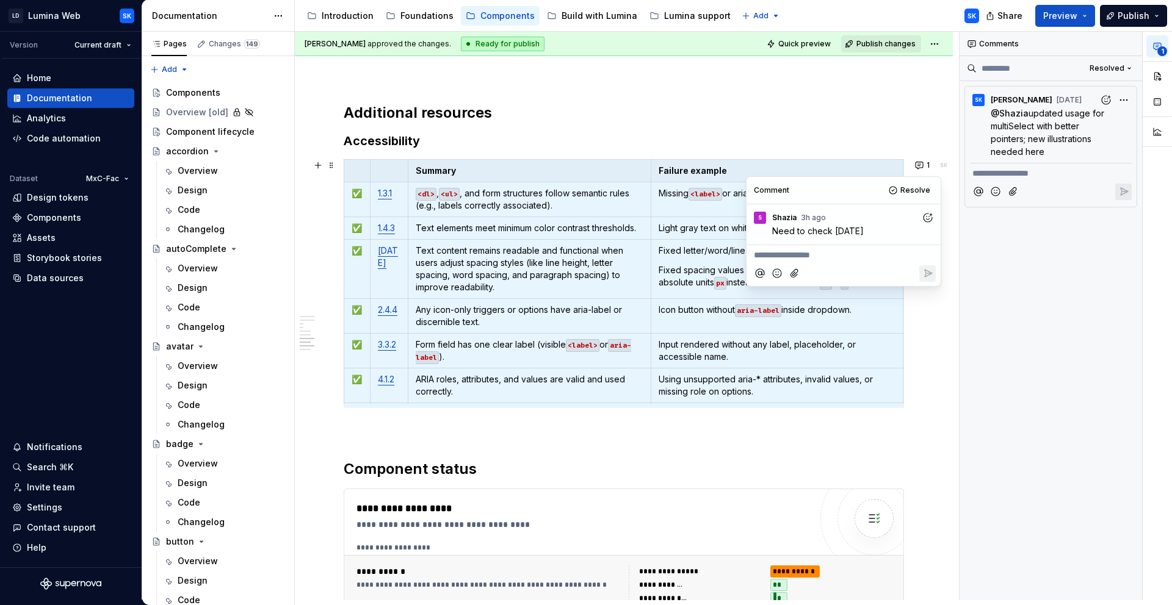
click at [930, 219] on icon "Add reaction" at bounding box center [928, 218] width 12 height 12
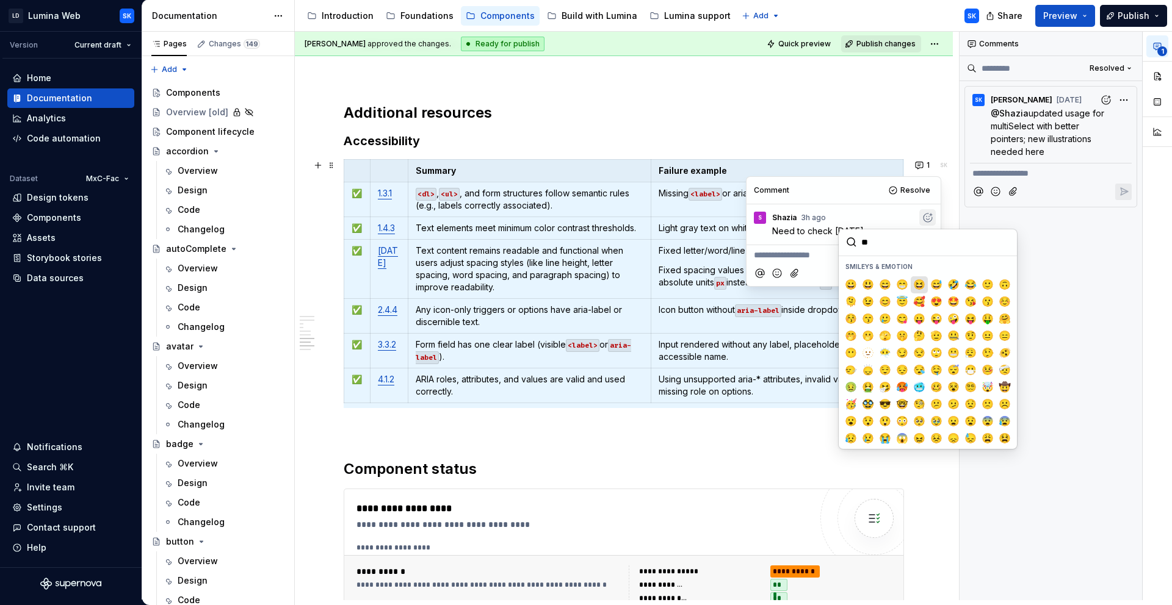
type input "***"
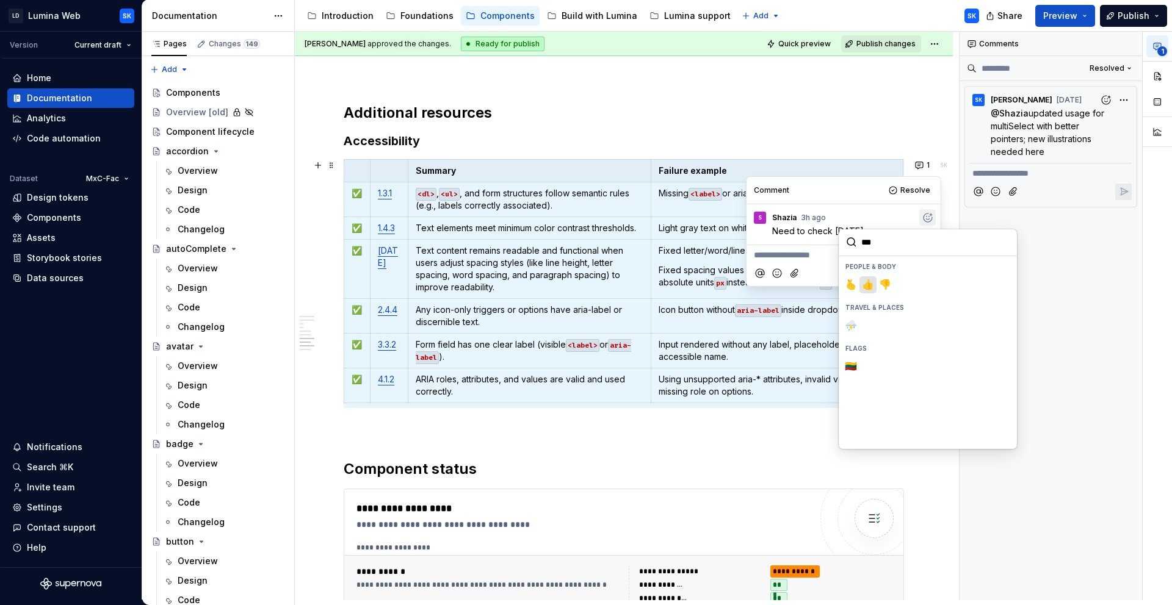
click at [872, 287] on span "👍️" at bounding box center [868, 285] width 10 height 12
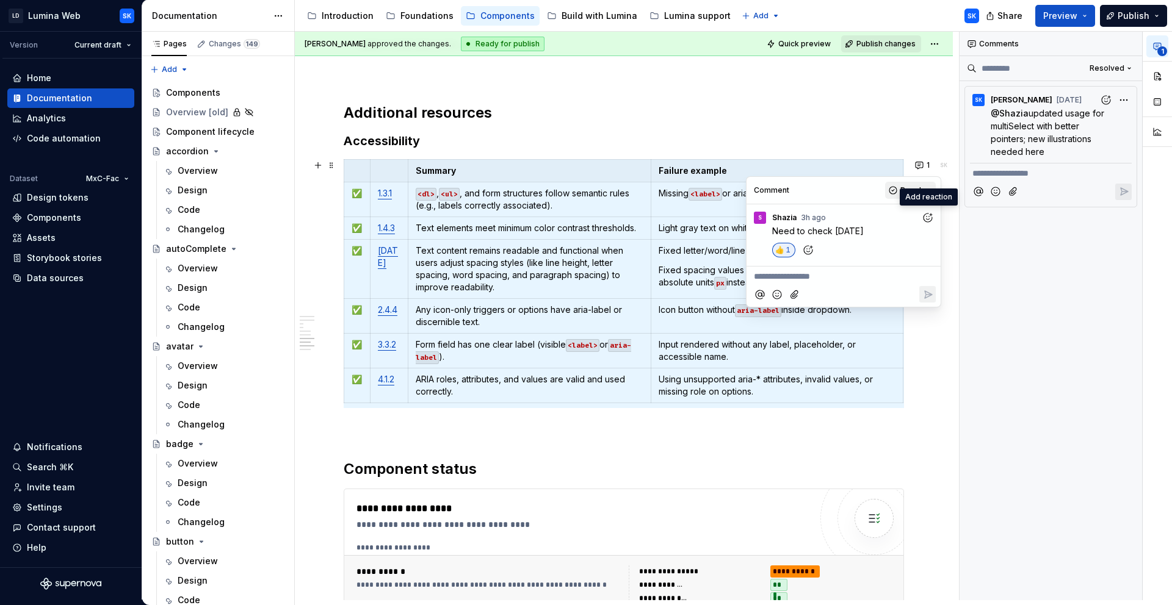
click at [915, 186] on span "Resolve" at bounding box center [915, 191] width 30 height 10
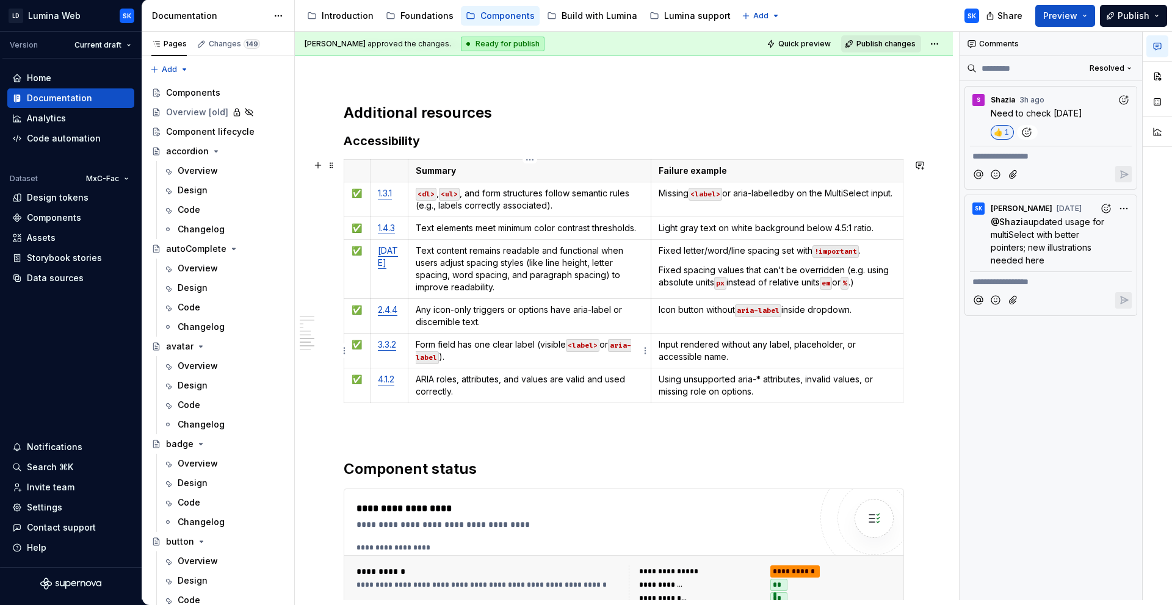
click at [497, 357] on p "Form field has one clear label (visible <label> or aria-label )." at bounding box center [530, 351] width 228 height 24
click at [738, 380] on p "Using unsupported aria-* attributes, invalid values, or missing role on options." at bounding box center [777, 386] width 237 height 24
click at [763, 377] on p "Using unsupported `aria-* attributes, invalid values, or missing role on option…" at bounding box center [777, 386] width 237 height 24
click at [811, 391] on p "Using unsupported aria-* attributes, invalid values, or missing role on options." at bounding box center [777, 386] width 237 height 24
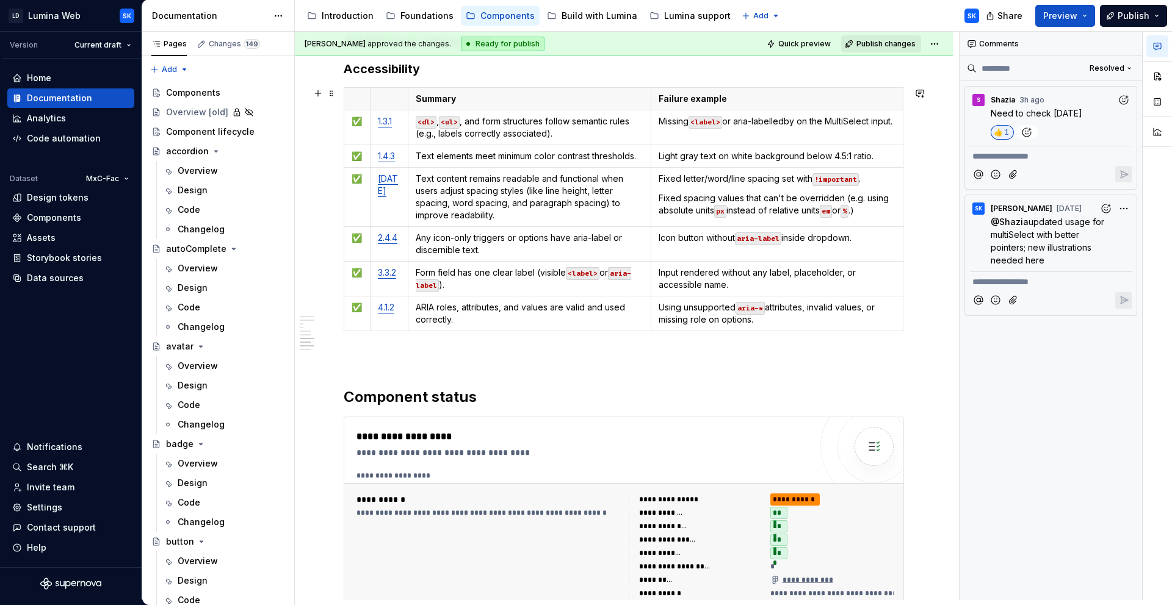
scroll to position [2695, 0]
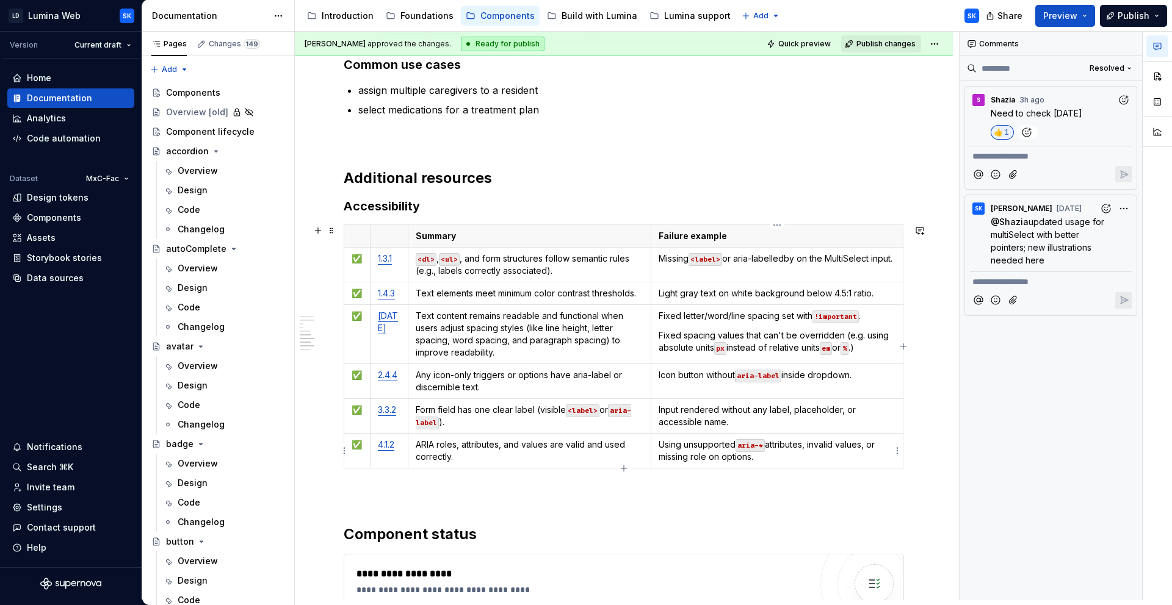
click at [659, 444] on p "Using unsupported aria-* attributes, invalid values, or missing role on options." at bounding box center [777, 451] width 237 height 24
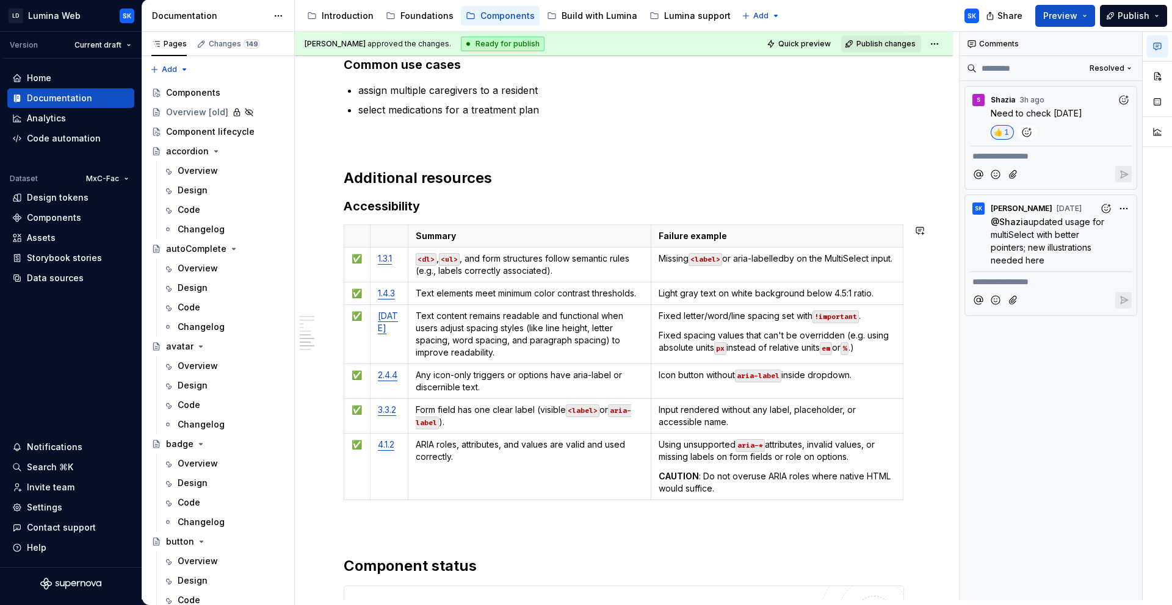
click at [1158, 76] on button "button" at bounding box center [1157, 76] width 22 height 22
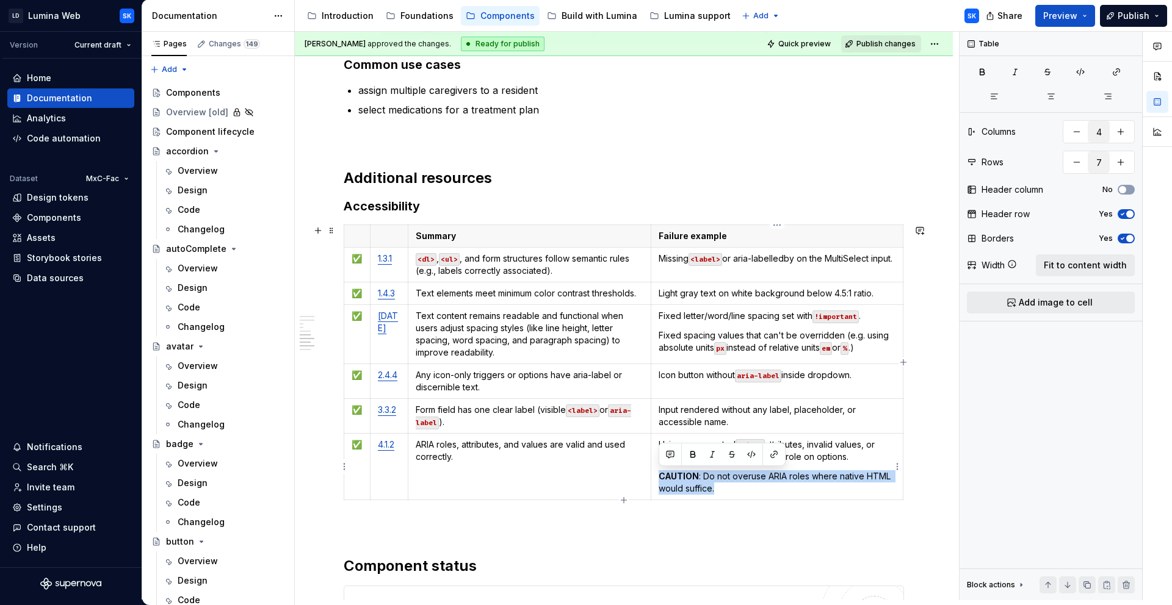
drag, startPoint x: 720, startPoint y: 488, endPoint x: 657, endPoint y: 472, distance: 64.7
click at [657, 472] on td "Using unsupported aria-* attributes, invalid values, or missing labels on form …" at bounding box center [777, 467] width 252 height 67
click at [757, 489] on p "CAUTION : Do not overuse ARIA roles where native HTML would suffice." at bounding box center [777, 483] width 237 height 24
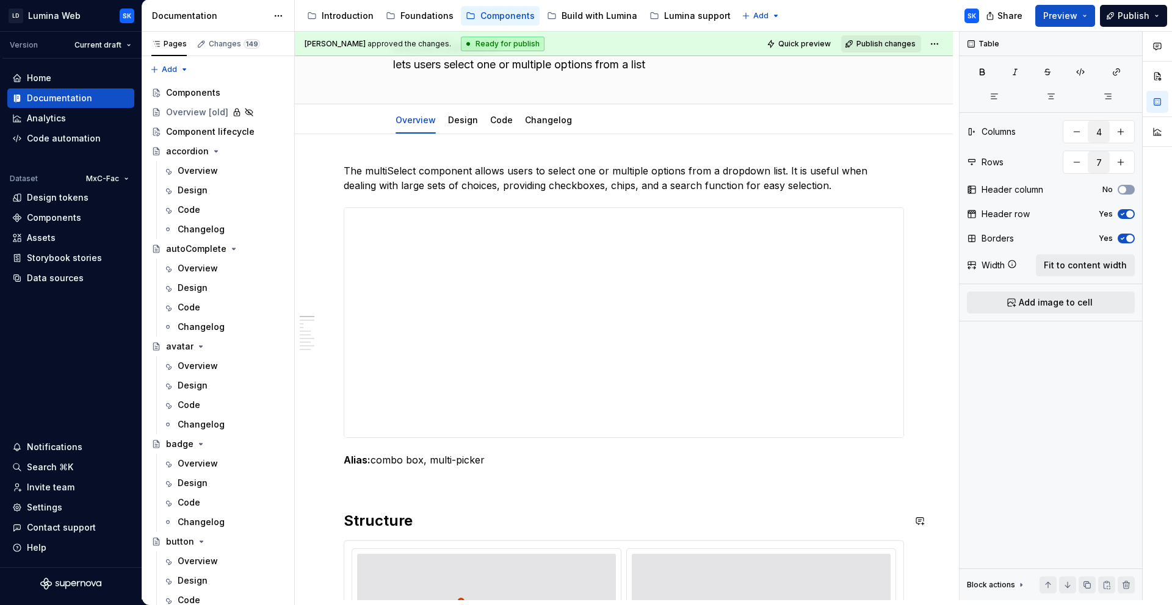
scroll to position [0, 0]
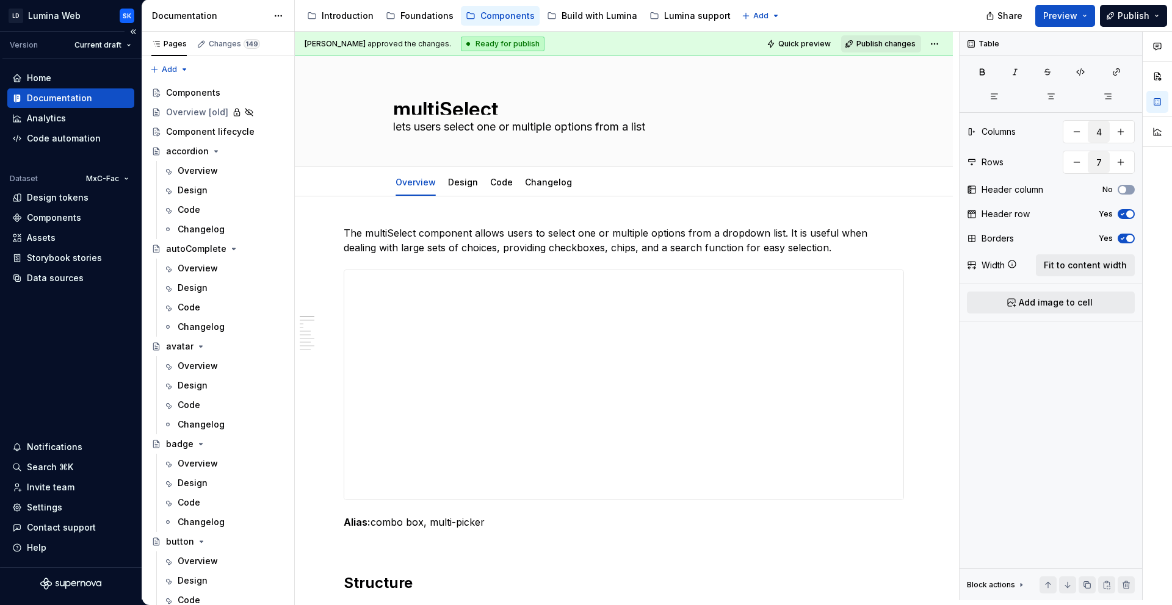
type textarea "*"
